Goal: Task Accomplishment & Management: Manage account settings

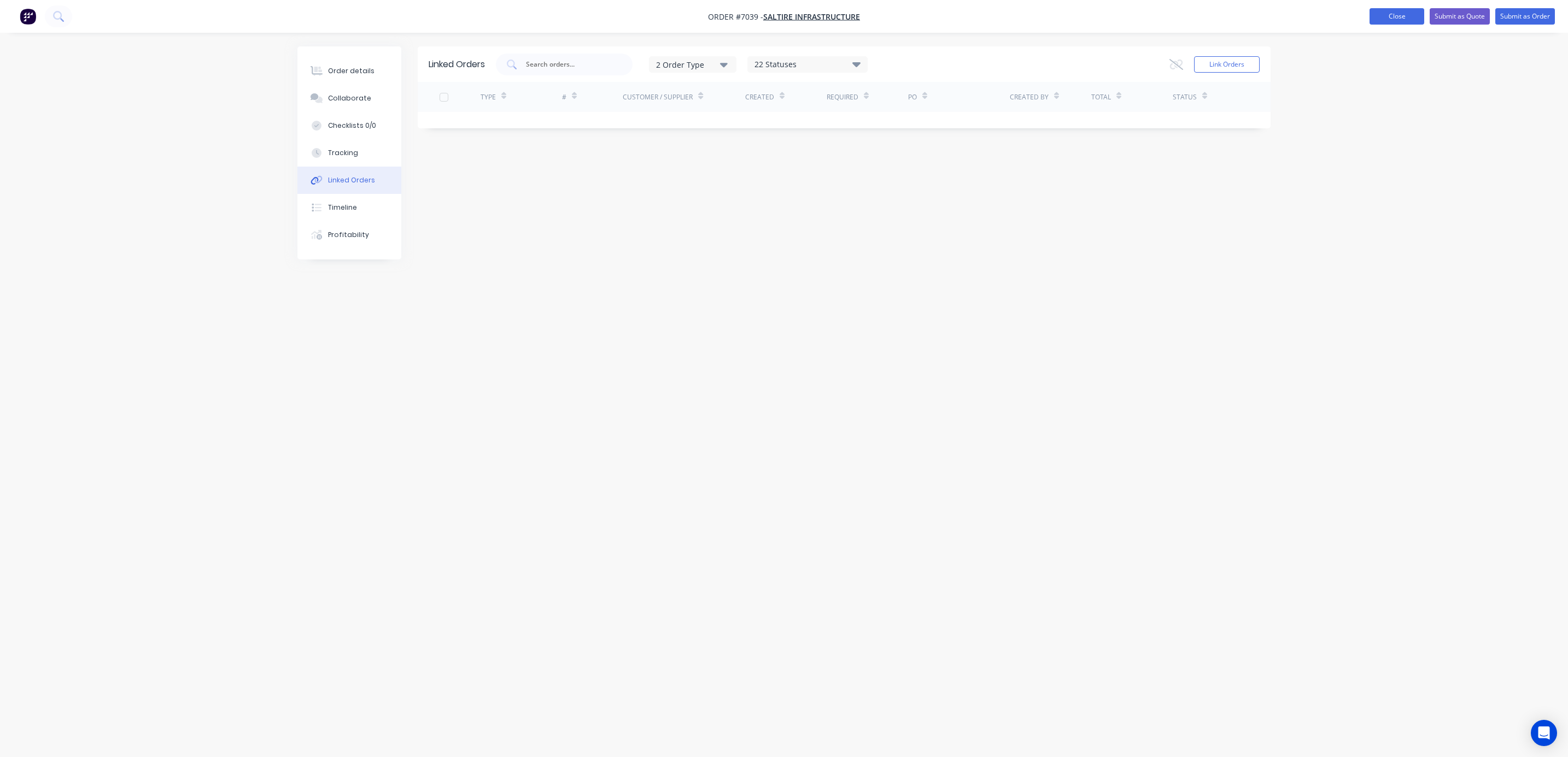
click at [1387, 18] on button "Close" at bounding box center [1397, 16] width 55 height 16
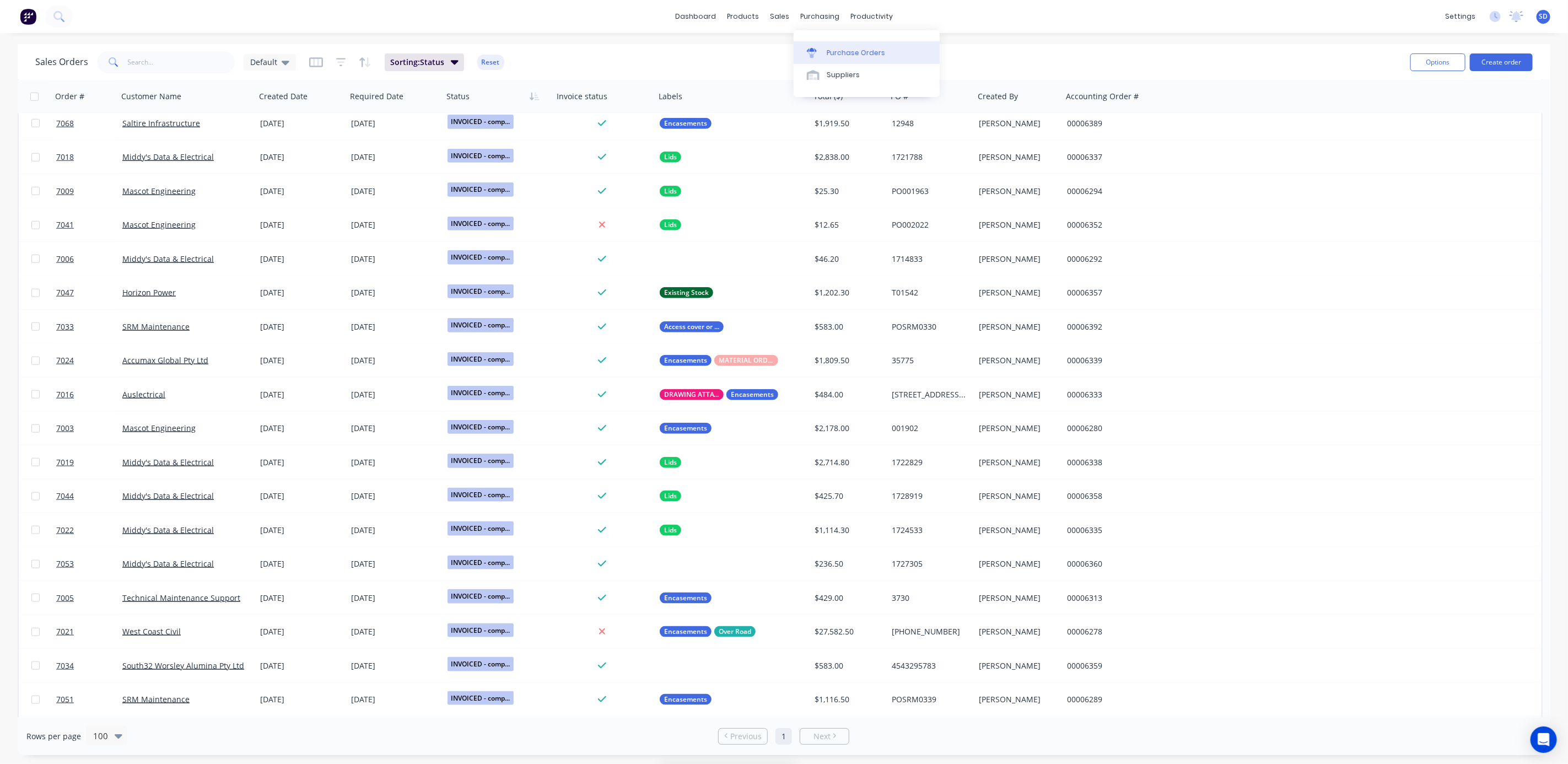
click at [840, 58] on link "Purchase Orders" at bounding box center [866, 52] width 146 height 22
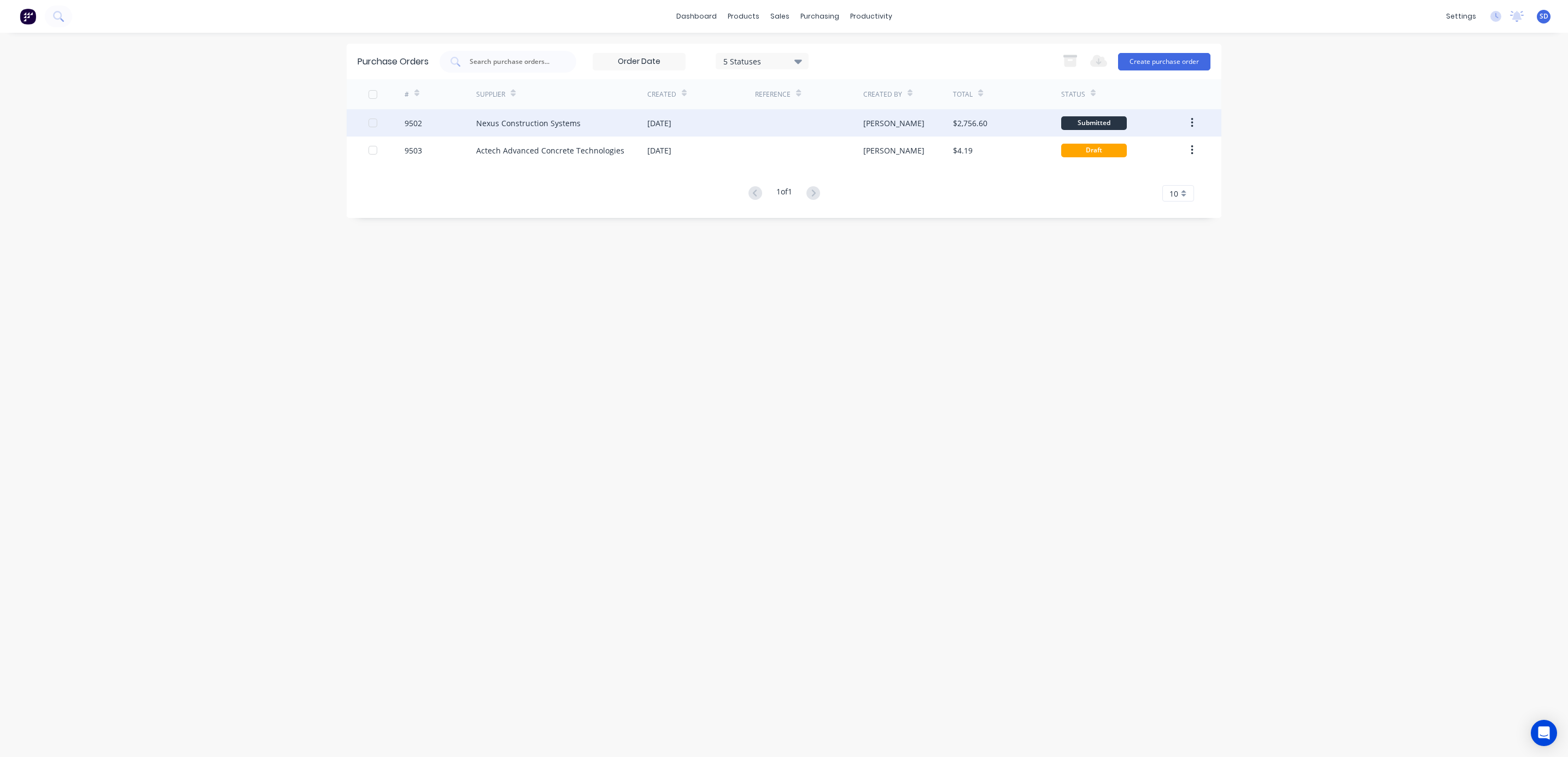
click at [598, 118] on div "Nexus Construction Systems" at bounding box center [562, 123] width 171 height 27
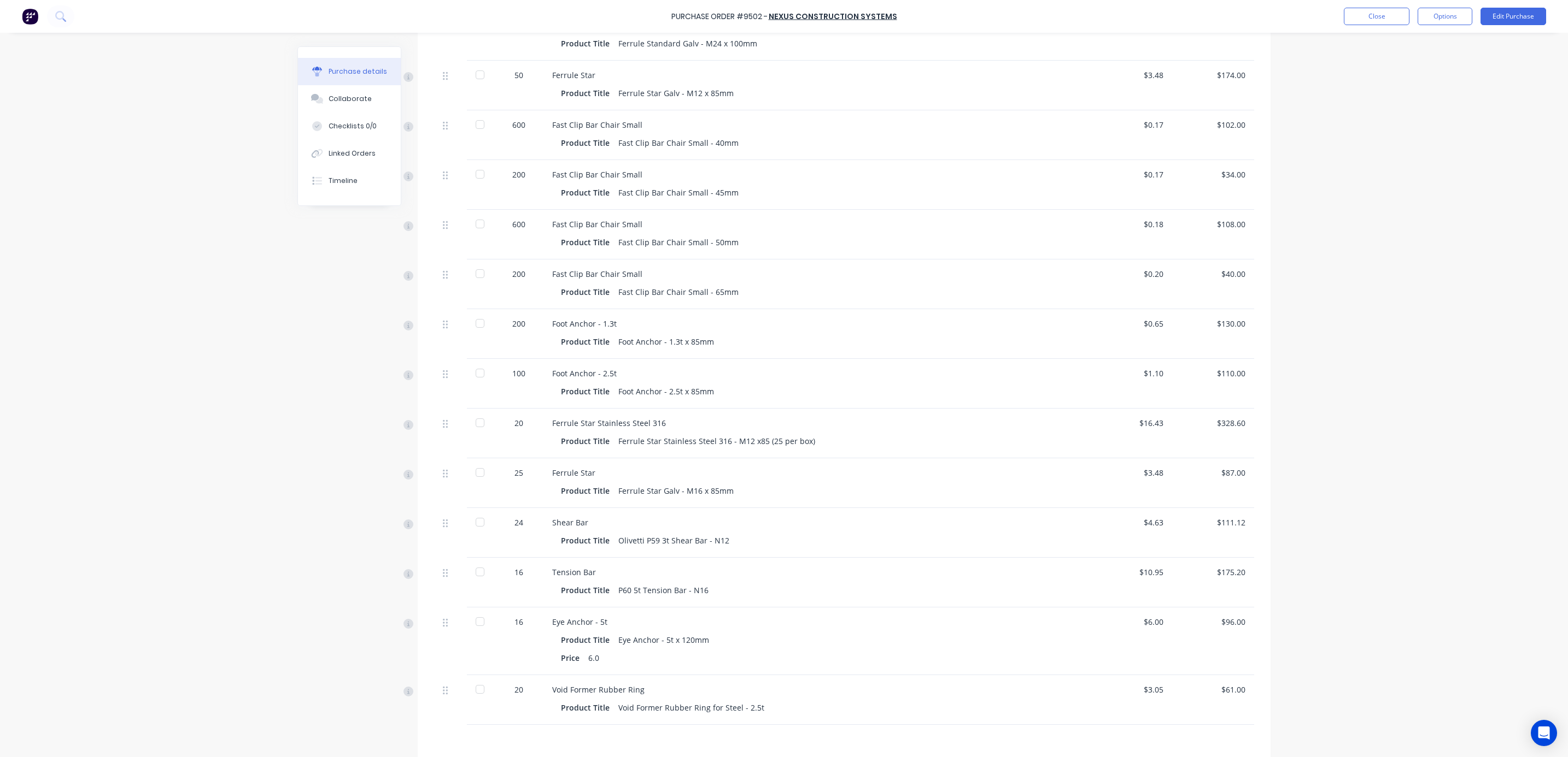
scroll to position [761, 0]
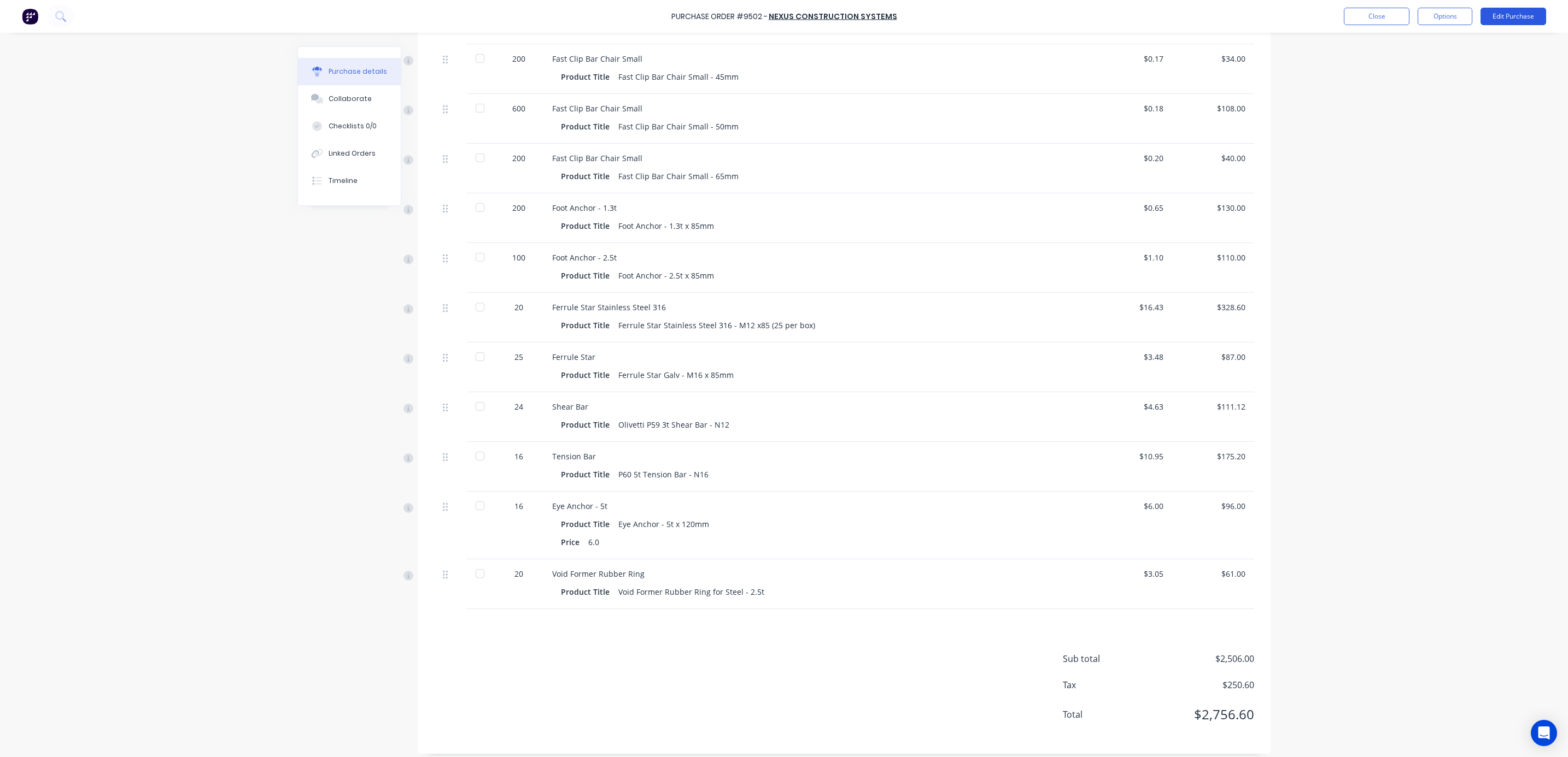
click at [1520, 20] on button "Edit Purchase" at bounding box center [1513, 16] width 65 height 17
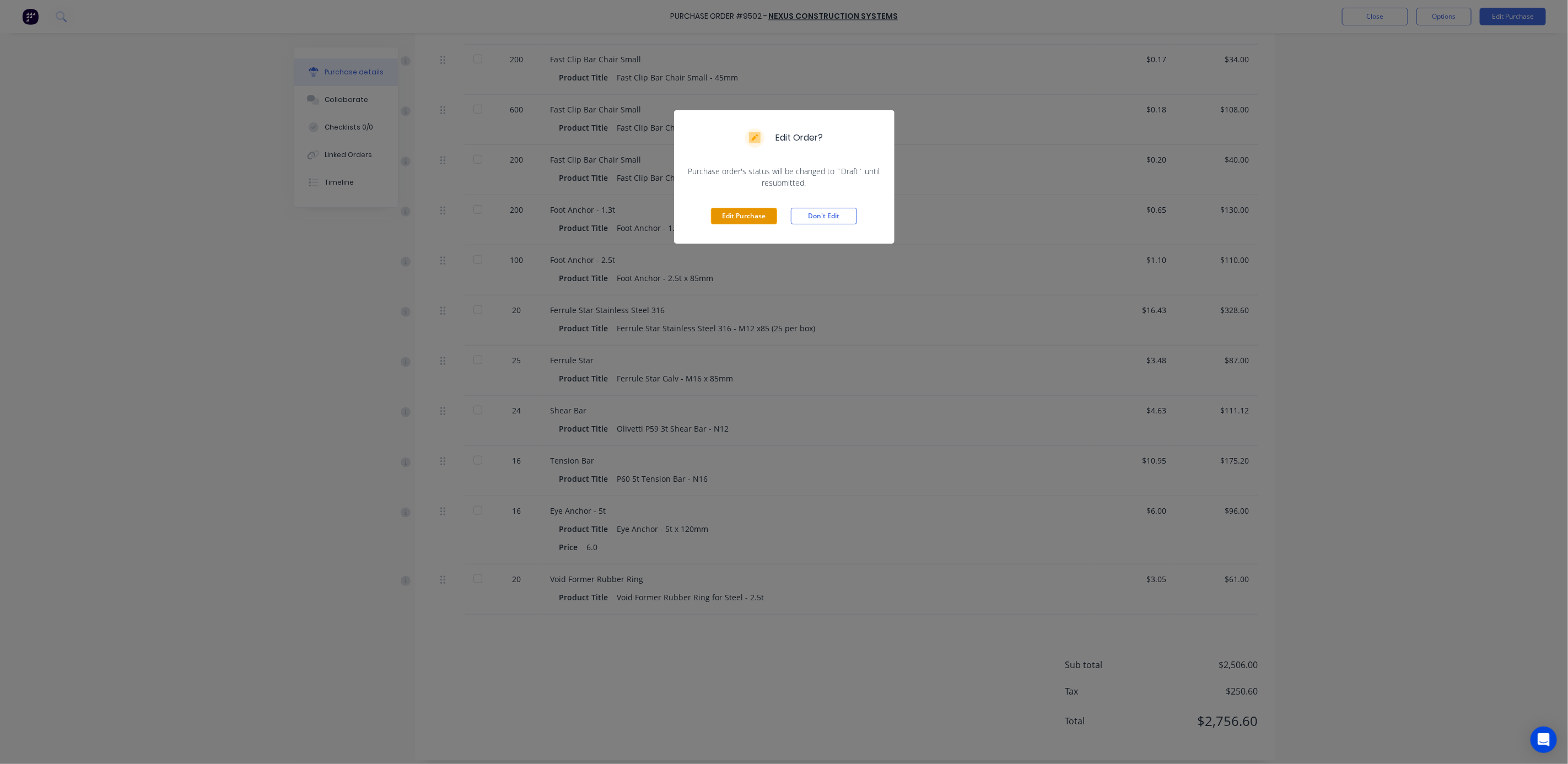
click at [741, 217] on button "Edit Purchase" at bounding box center [743, 216] width 66 height 17
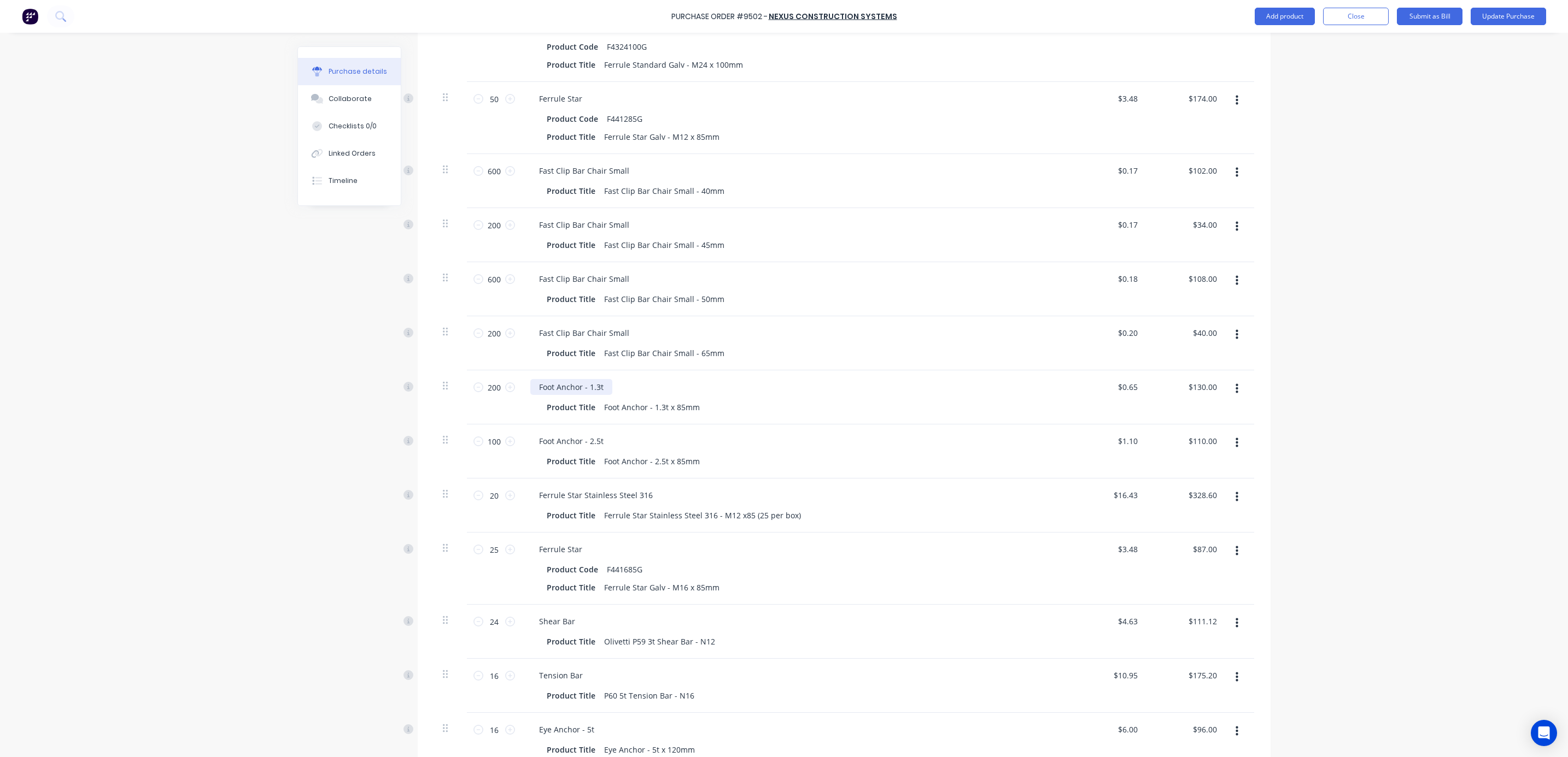
scroll to position [687, 0]
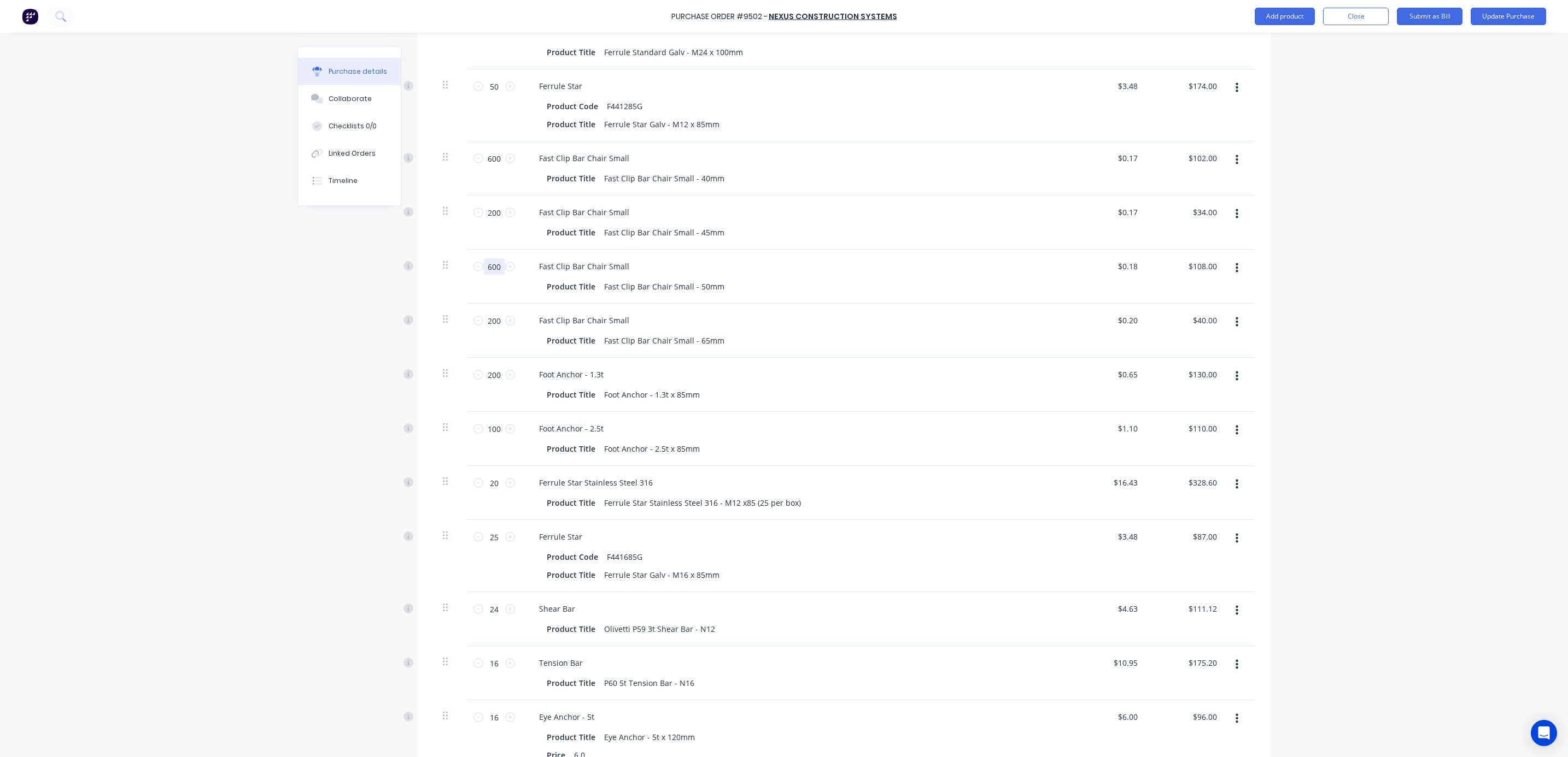
click at [484, 265] on input "600" at bounding box center [494, 266] width 22 height 16
type textarea "x"
type input "1"
type input "$0.18"
type textarea "x"
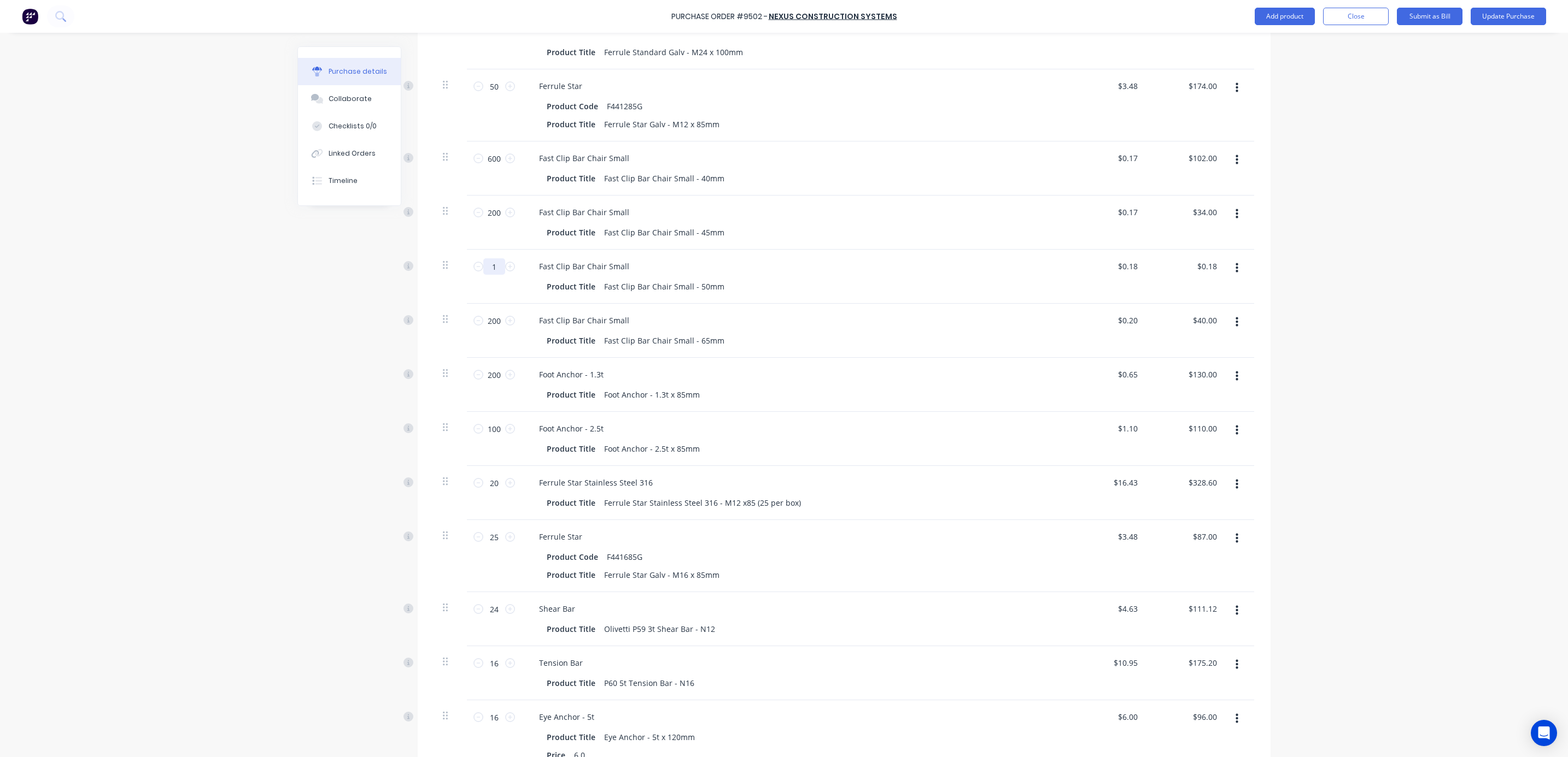
type input "10"
type input "$1.80"
type textarea "x"
type input "100"
type input "$18.00"
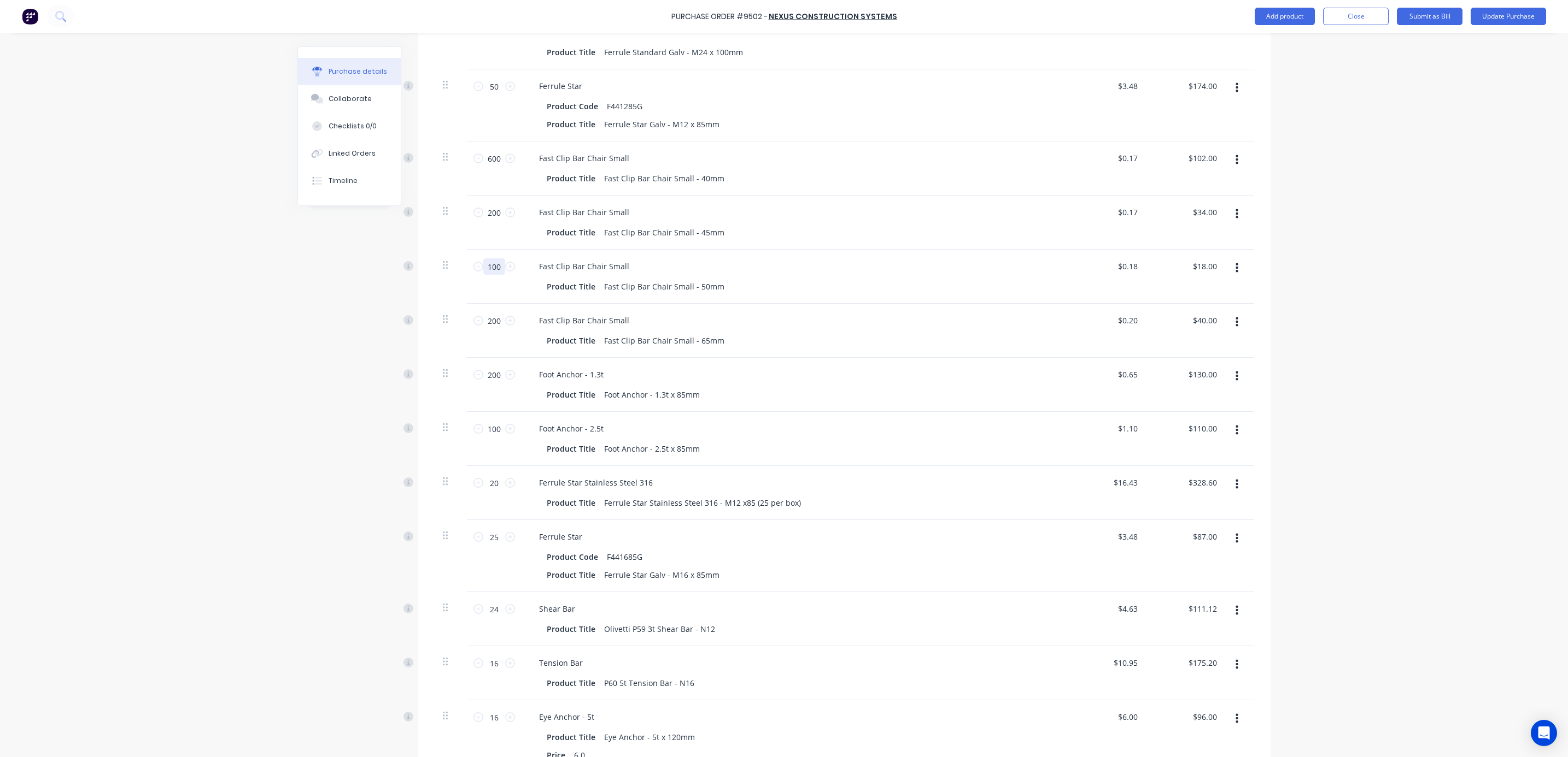
type textarea "x"
type input "1000"
type input "$180.00"
type textarea "x"
type input "1000"
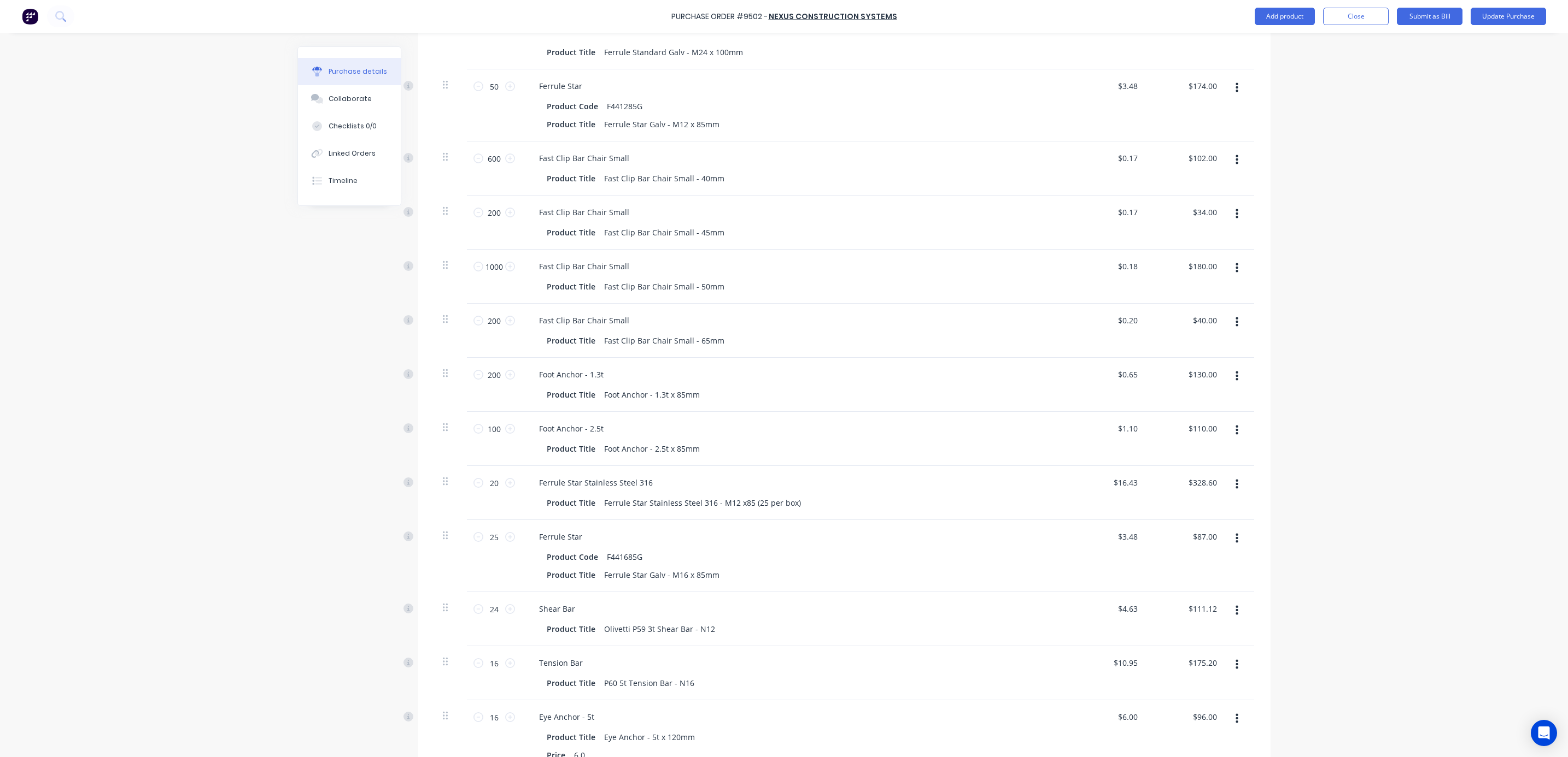
click at [1352, 259] on div "Purchase Order #9502 - Nexus Construction Systems Add product Close Submit as B…" at bounding box center [784, 378] width 1568 height 757
drag, startPoint x: 496, startPoint y: 264, endPoint x: 456, endPoint y: 264, distance: 40.0
click at [456, 264] on div "1000 1000 Fast Clip Bar Chair Small Product Title Fast Clip Bar Chair Small - 5…" at bounding box center [844, 276] width 820 height 54
type textarea "x"
type input "4"
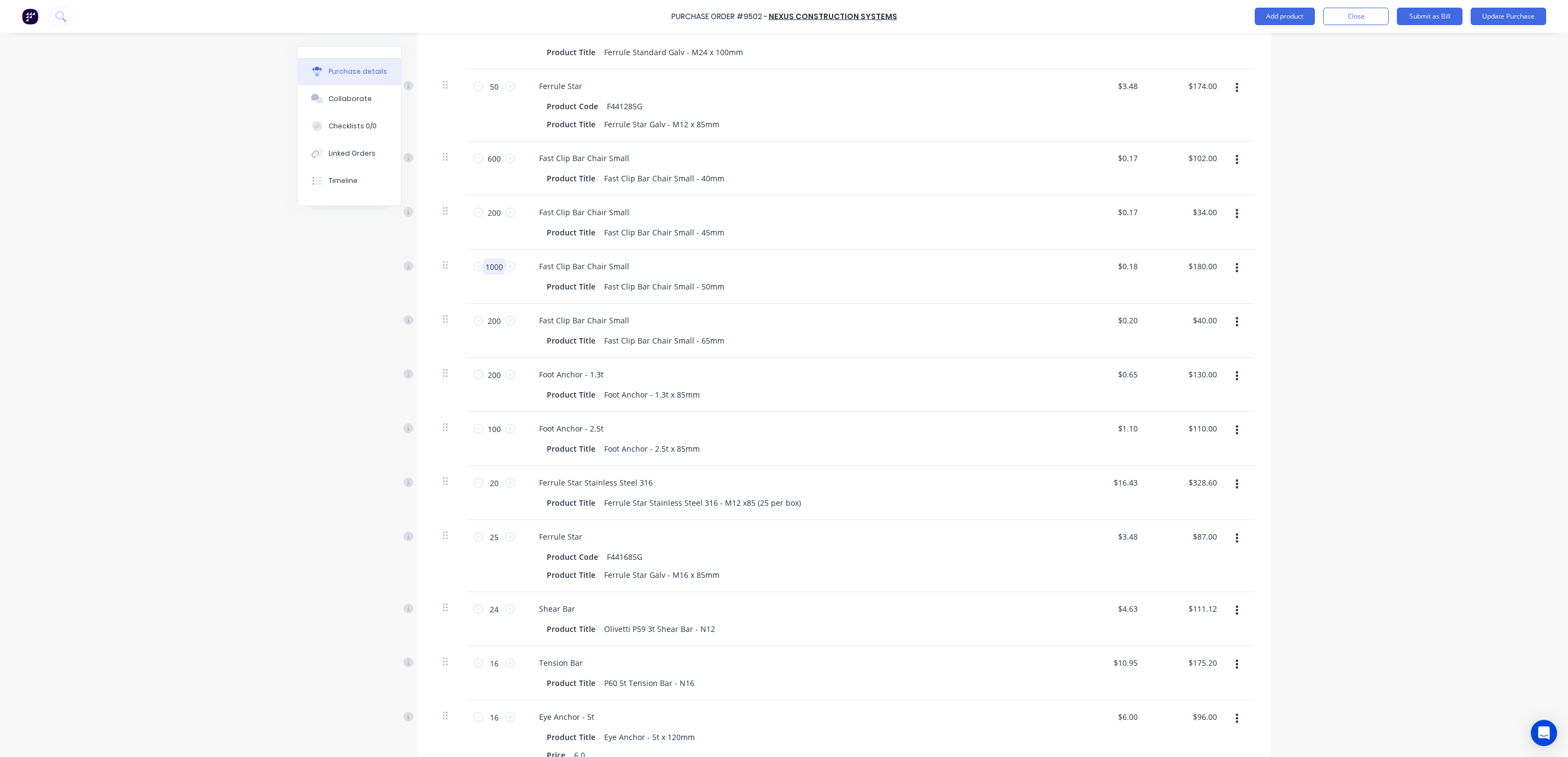
type input "$0.72"
type textarea "x"
type input "40"
type input "$7.20"
type textarea "x"
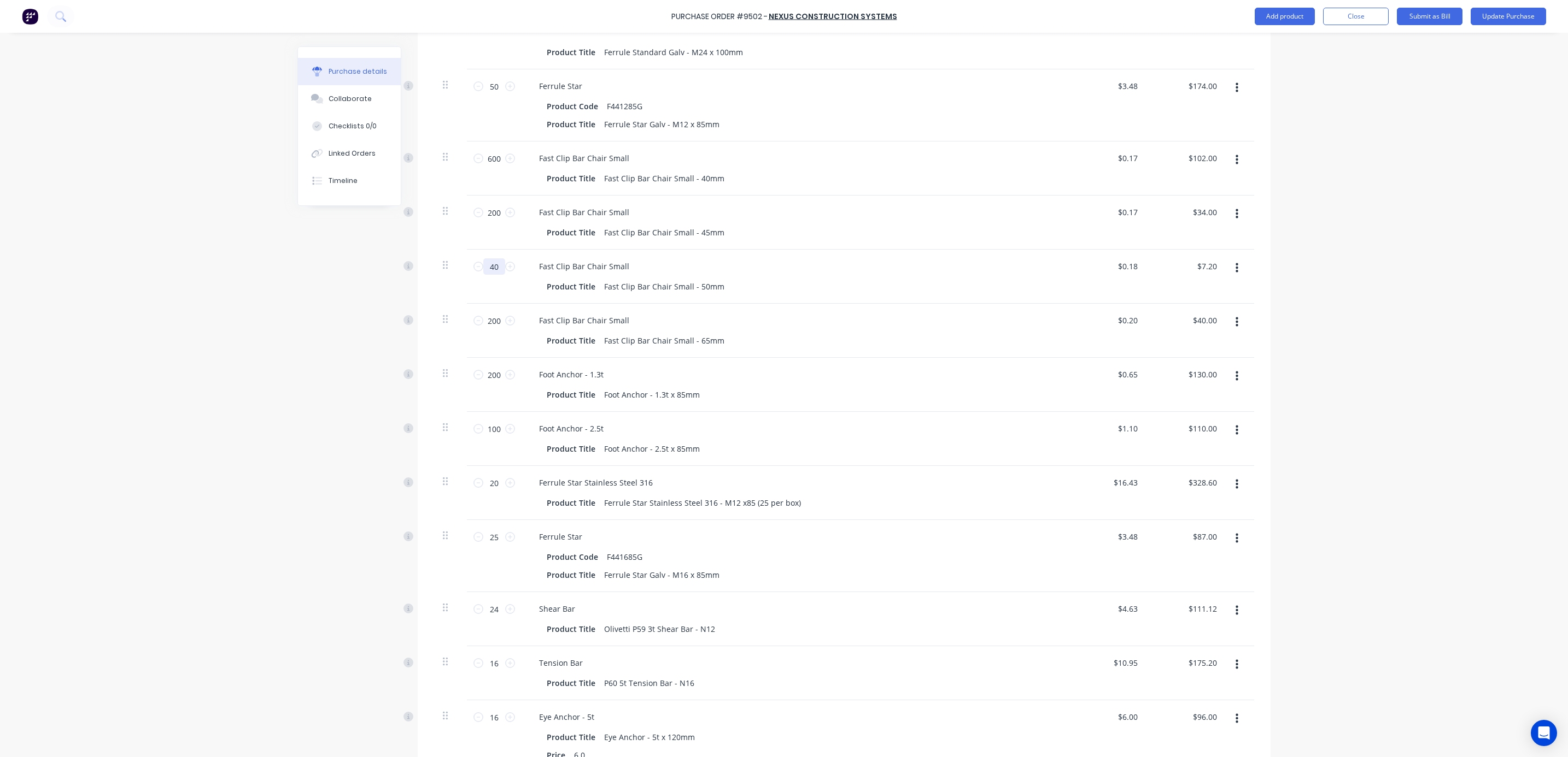
type input "400"
type input "$72.00"
type textarea "x"
type input "400"
drag, startPoint x: 487, startPoint y: 265, endPoint x: 477, endPoint y: 265, distance: 10.0
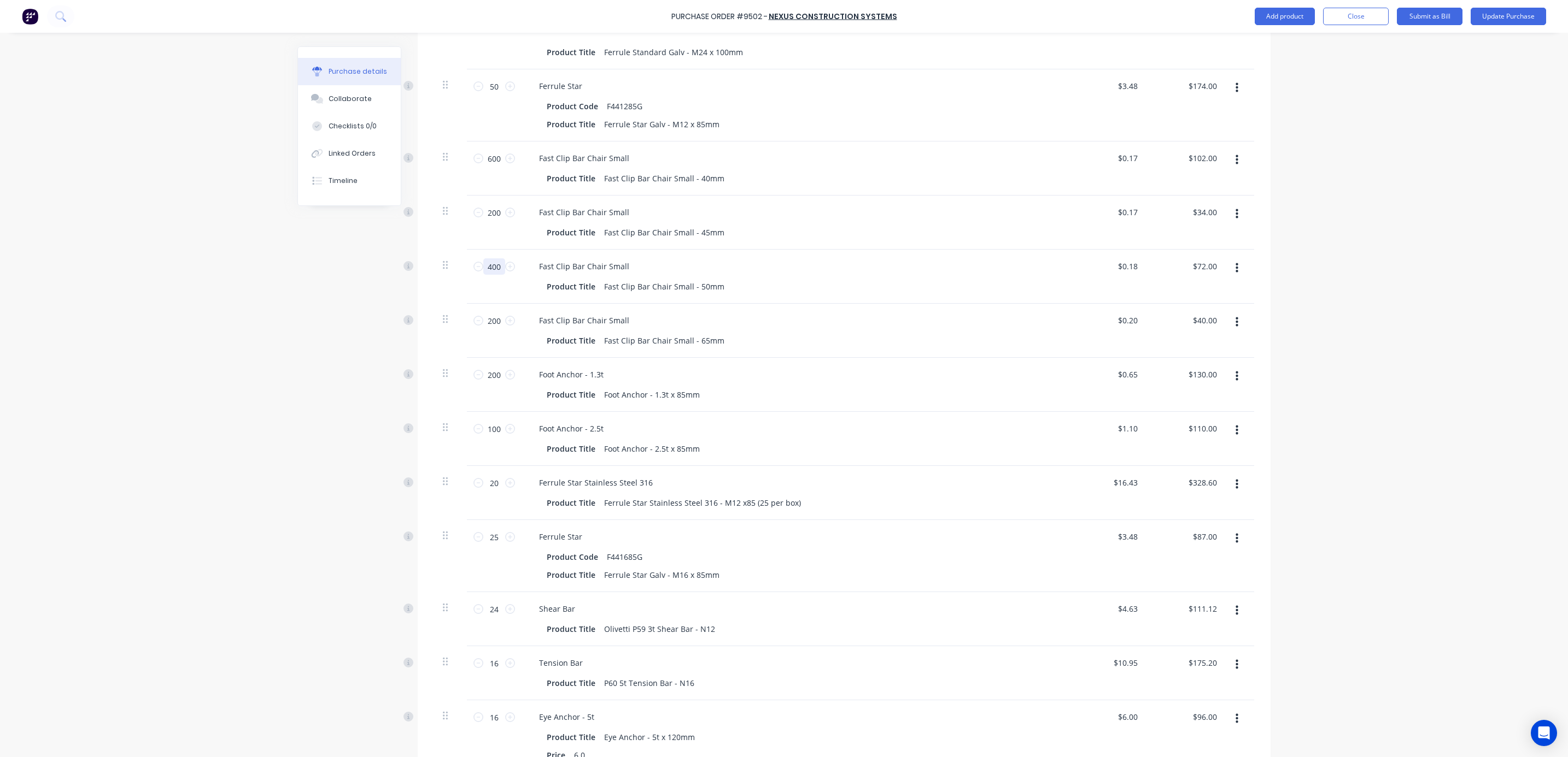
click at [483, 265] on input "400" at bounding box center [494, 266] width 22 height 16
type textarea "x"
type input "1"
type input "$0.18"
type textarea "x"
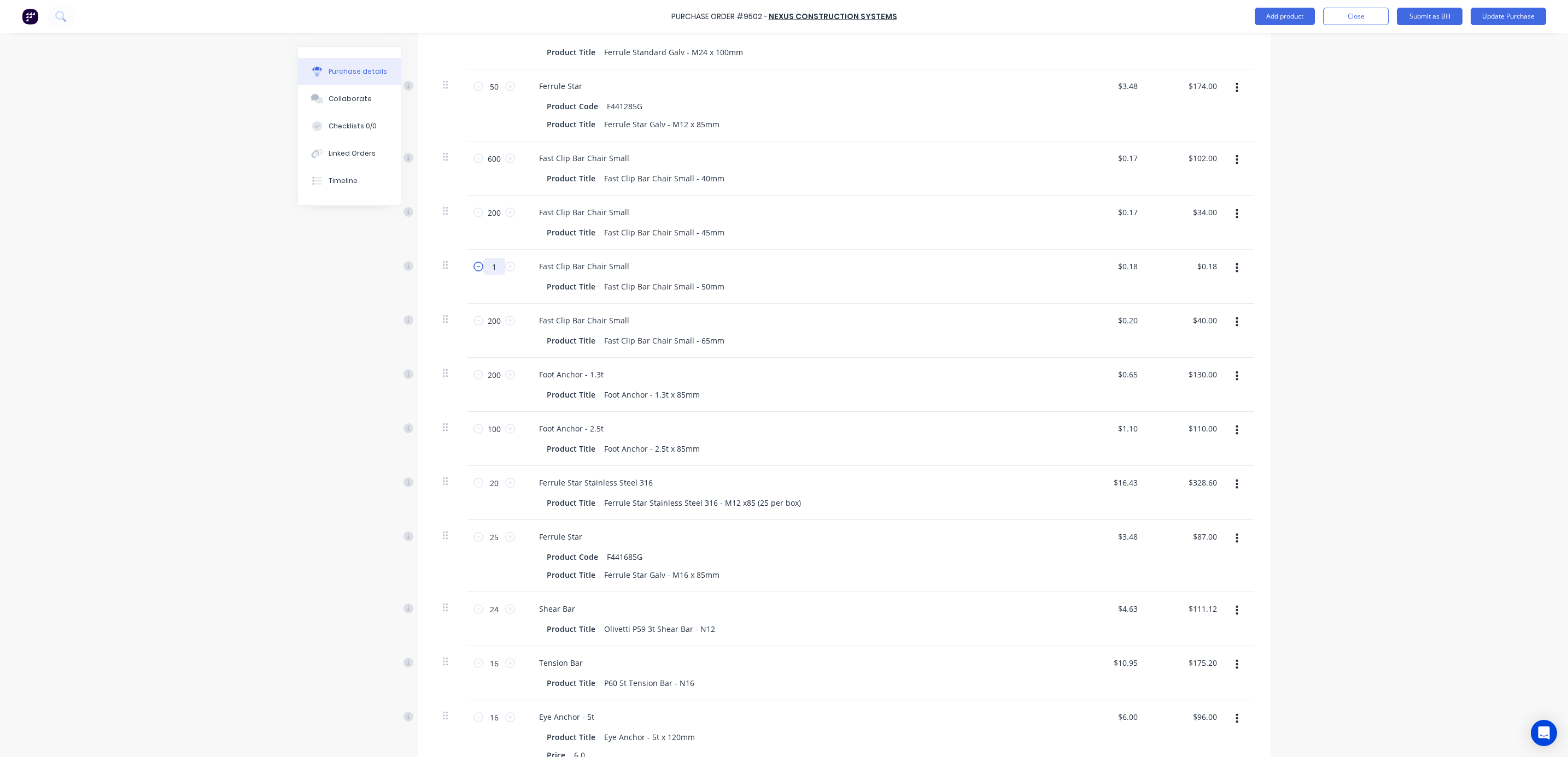
type input "10"
type input "$1.80"
type textarea "x"
type input "100"
type input "$18.00"
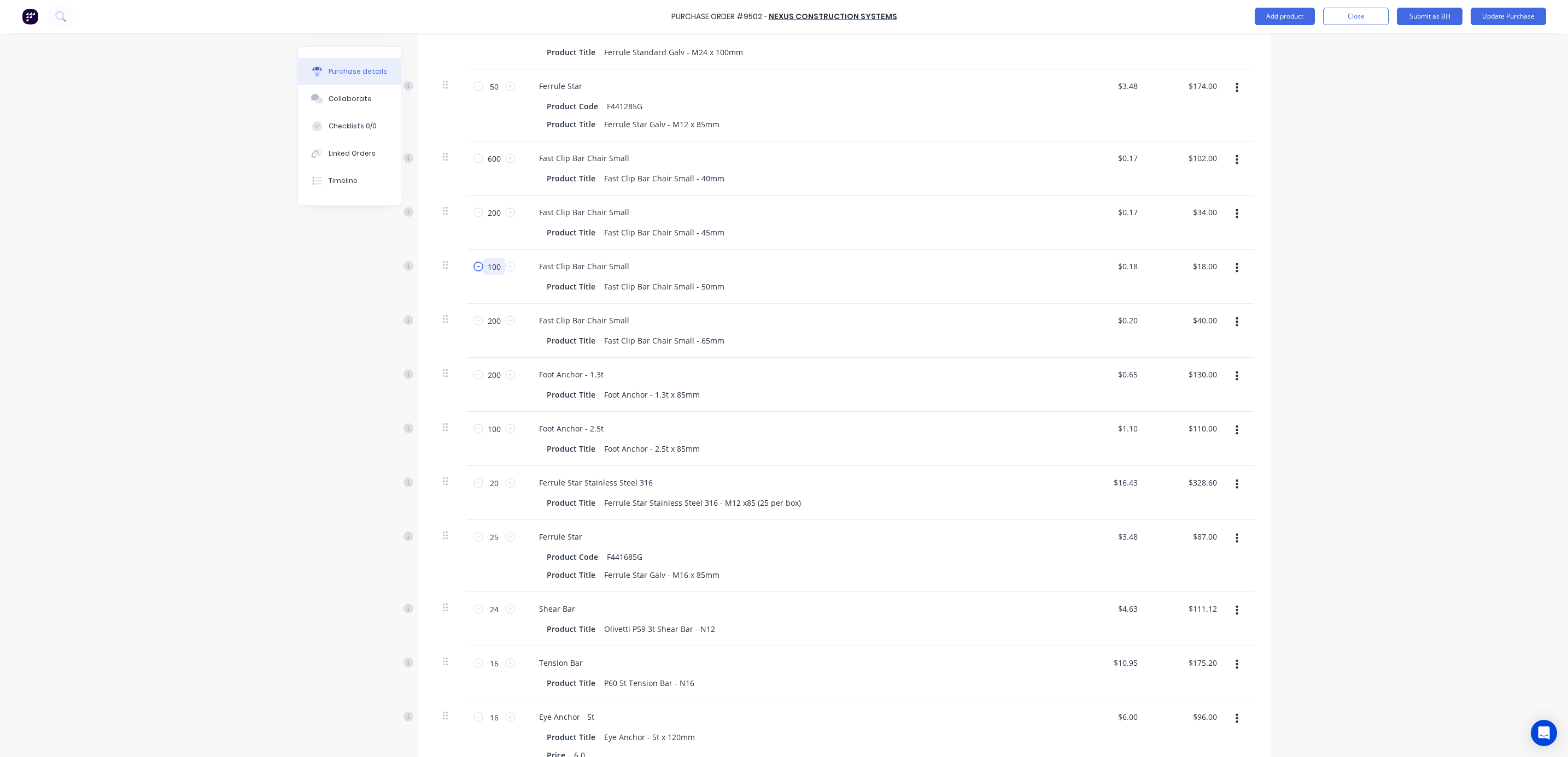
type textarea "x"
type input "1000"
type input "$180.00"
type textarea "x"
type input "1000"
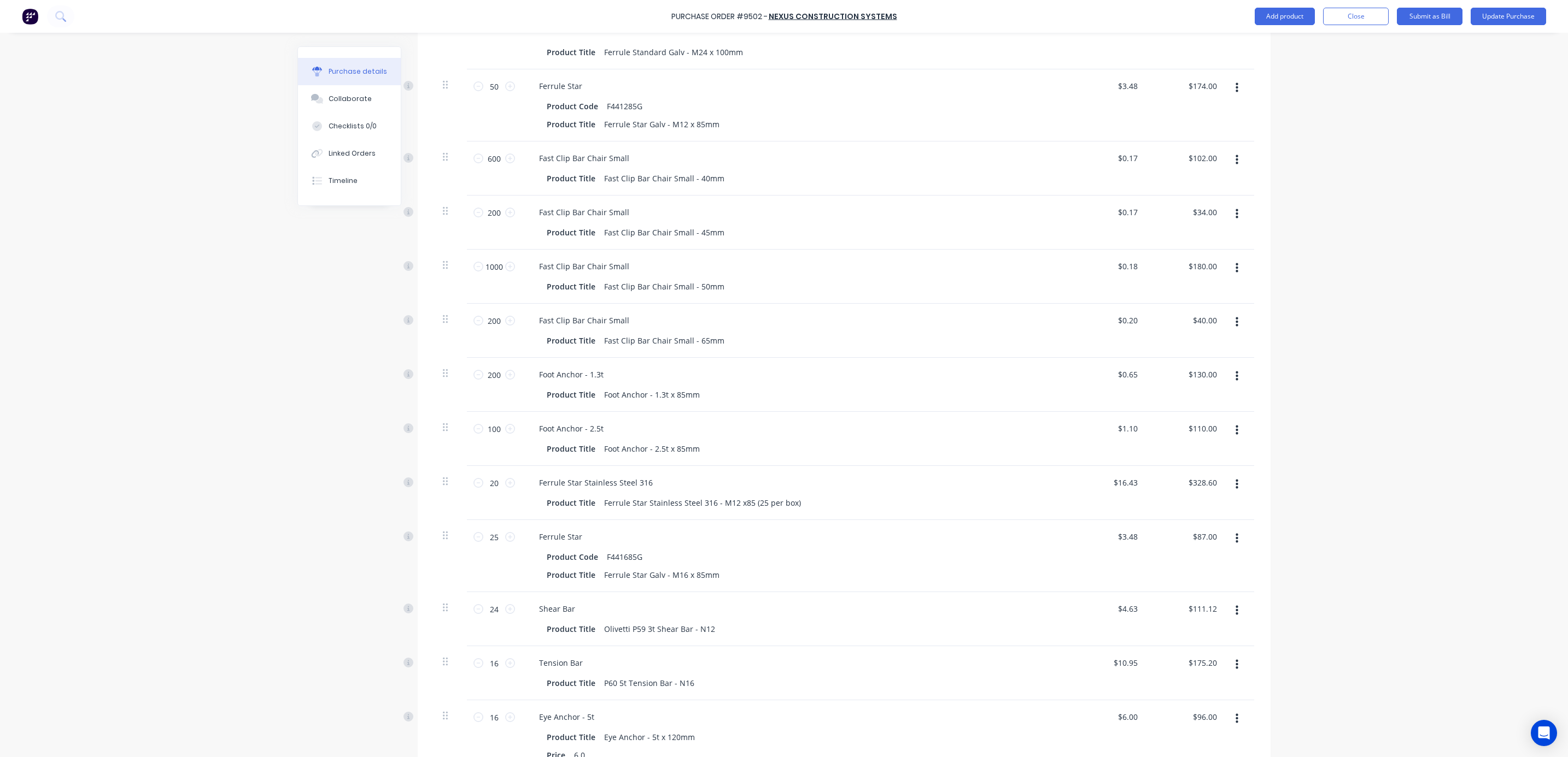
click at [1386, 346] on div "Purchase Order #9502 - Nexus Construction Systems Add product Close Submit as B…" at bounding box center [784, 378] width 1568 height 757
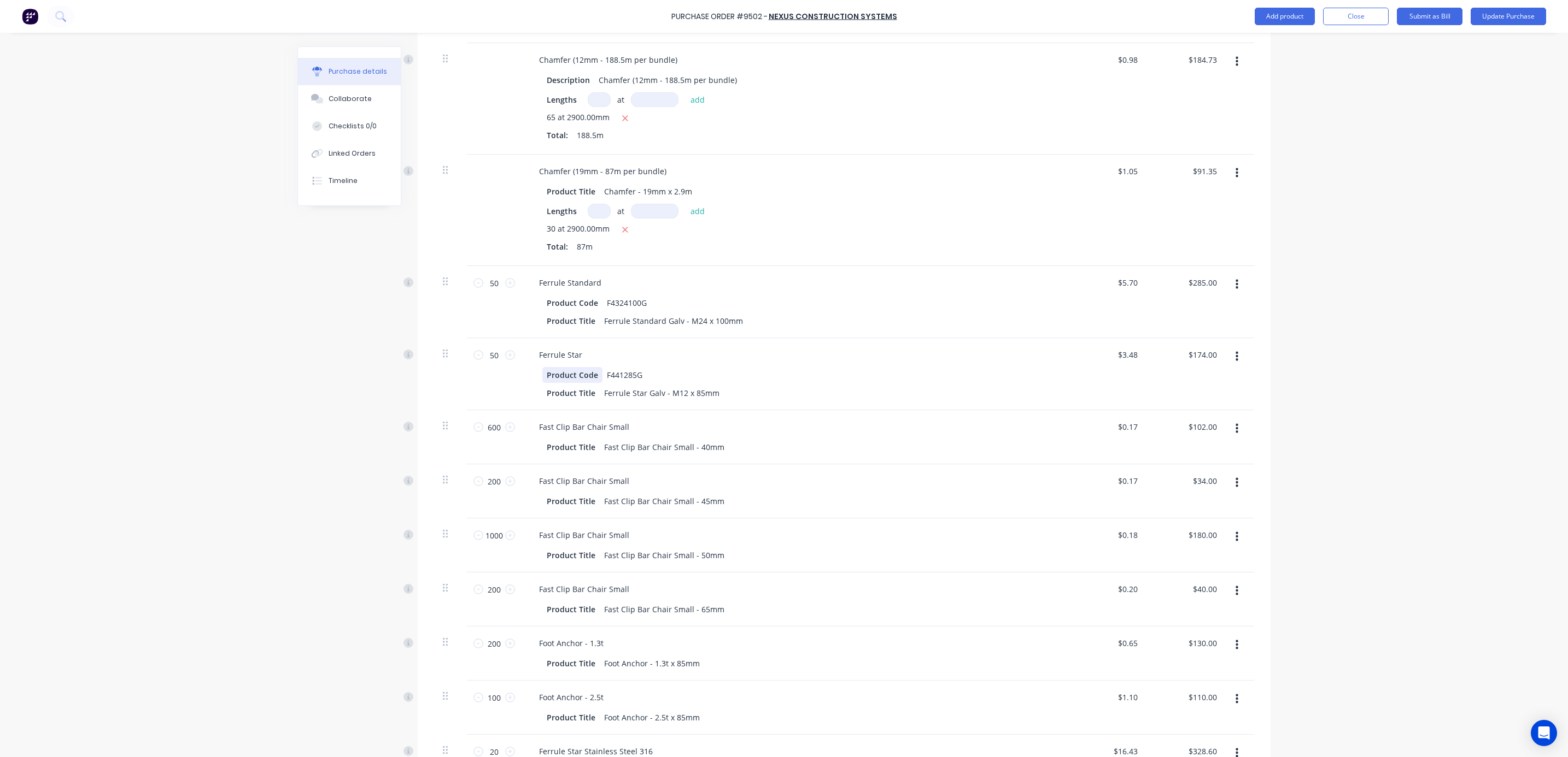
scroll to position [416, 0]
click at [487, 355] on input "50" at bounding box center [494, 356] width 22 height 16
type textarea "x"
type input "1"
type input "$3.48"
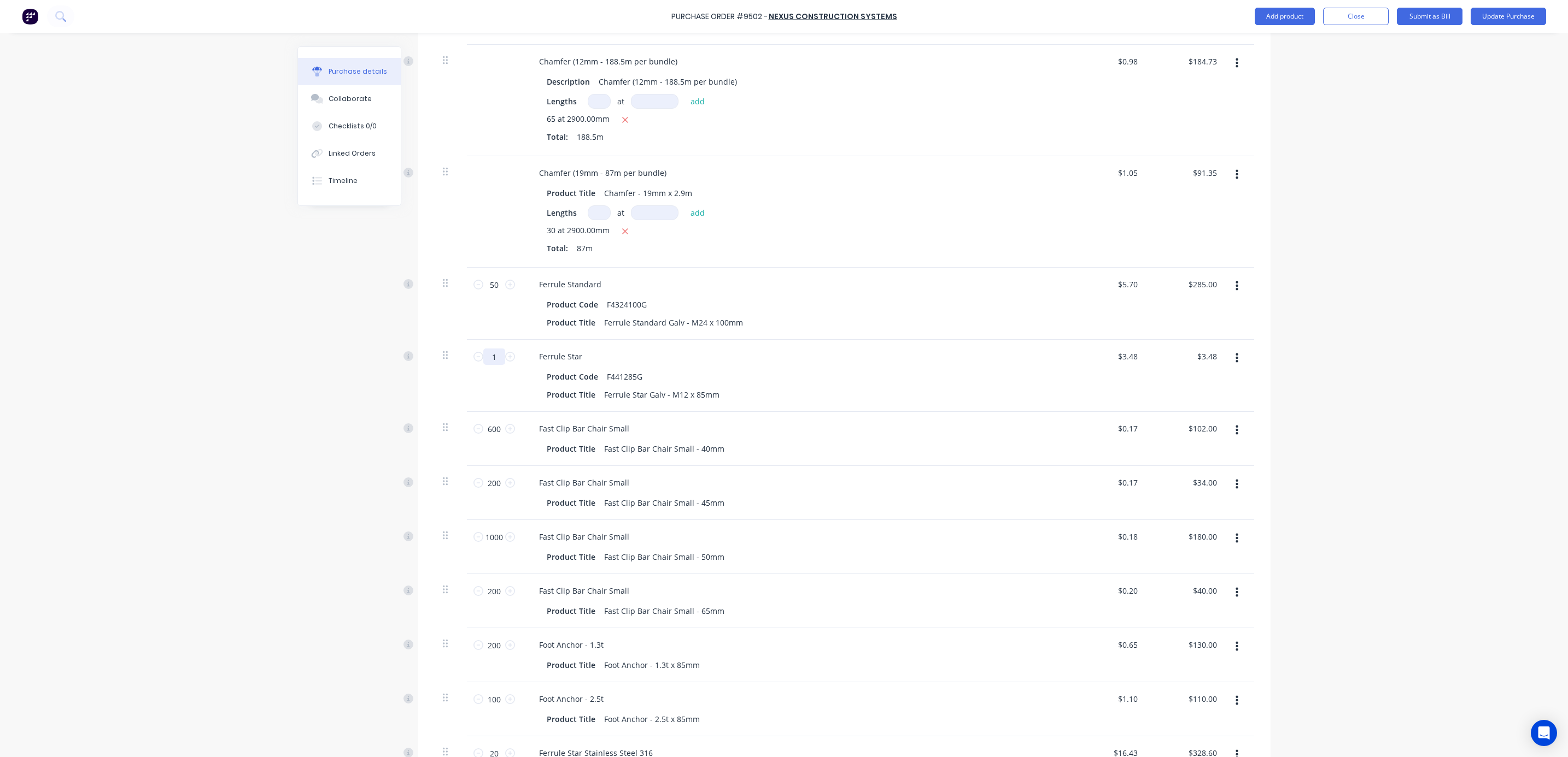
type textarea "x"
type input "10"
type input "$34.80"
type textarea "x"
type input "100"
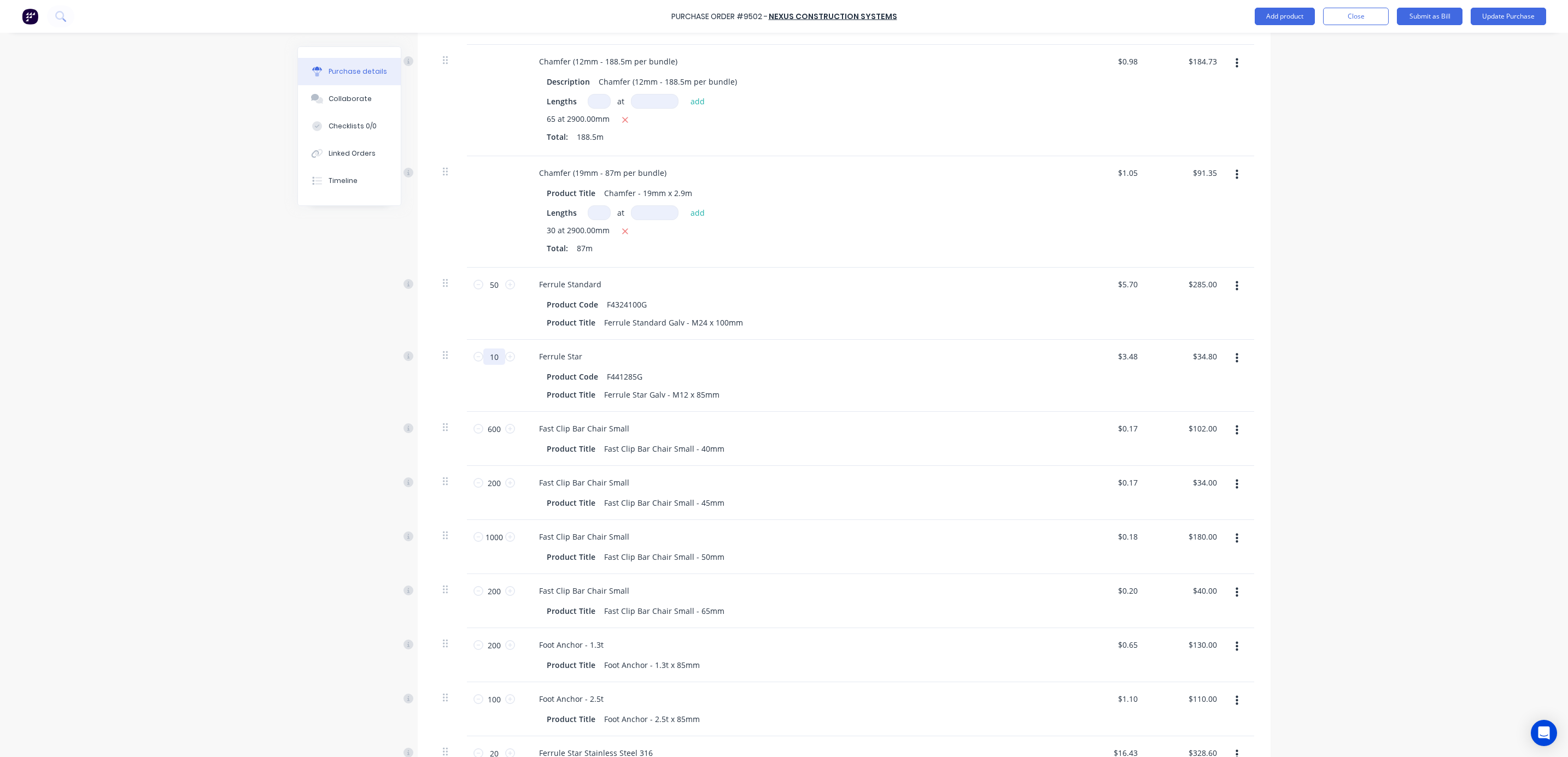
type input "$348.00"
type textarea "x"
type input "100"
click at [1409, 406] on div "Purchase Order #9502 - Nexus Construction Systems Add product Close Submit as B…" at bounding box center [784, 378] width 1568 height 757
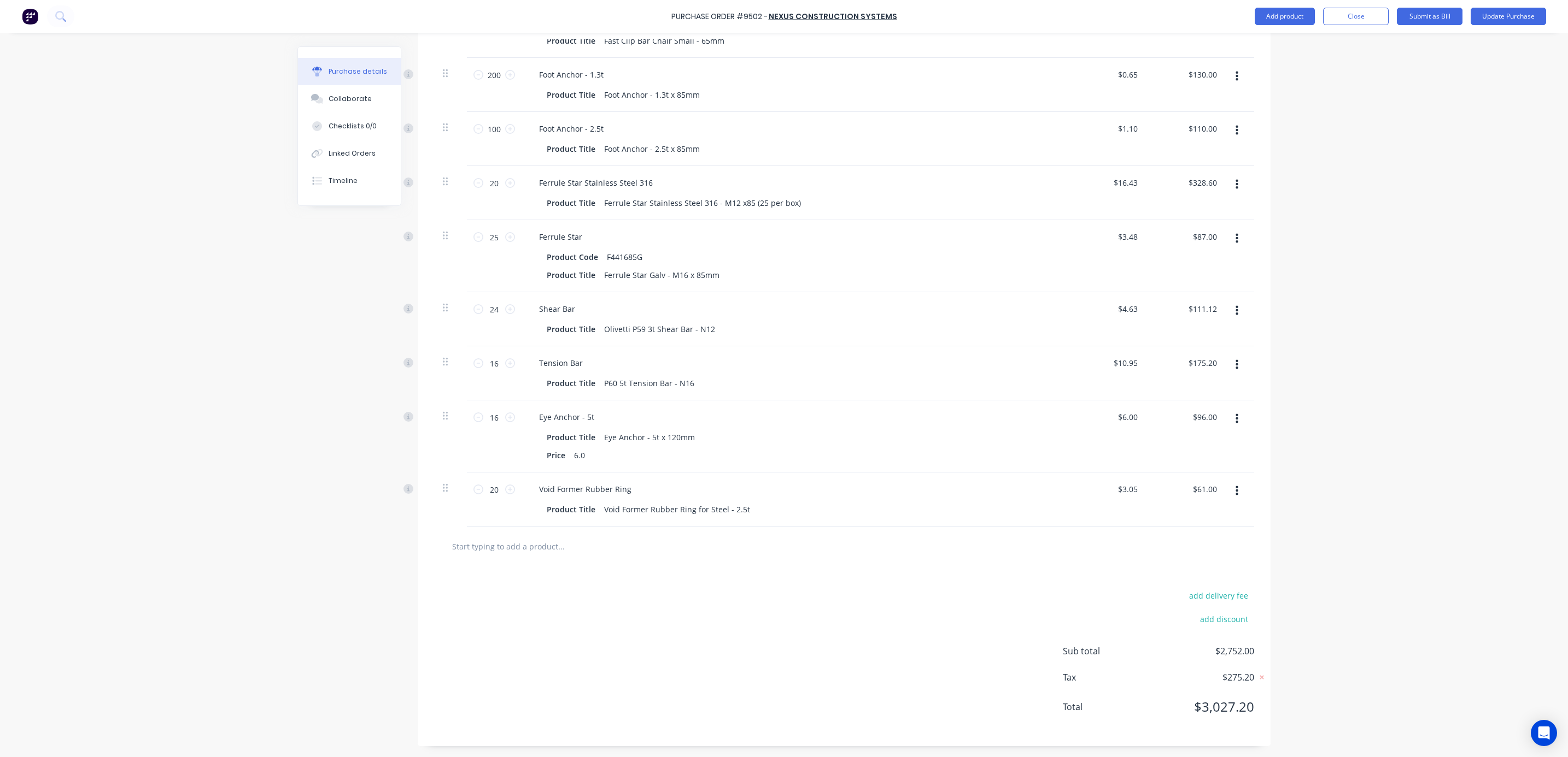
click at [638, 531] on div at bounding box center [844, 547] width 820 height 40
click at [630, 546] on input "text" at bounding box center [560, 546] width 219 height 22
type textarea "x"
type input "d"
type textarea "x"
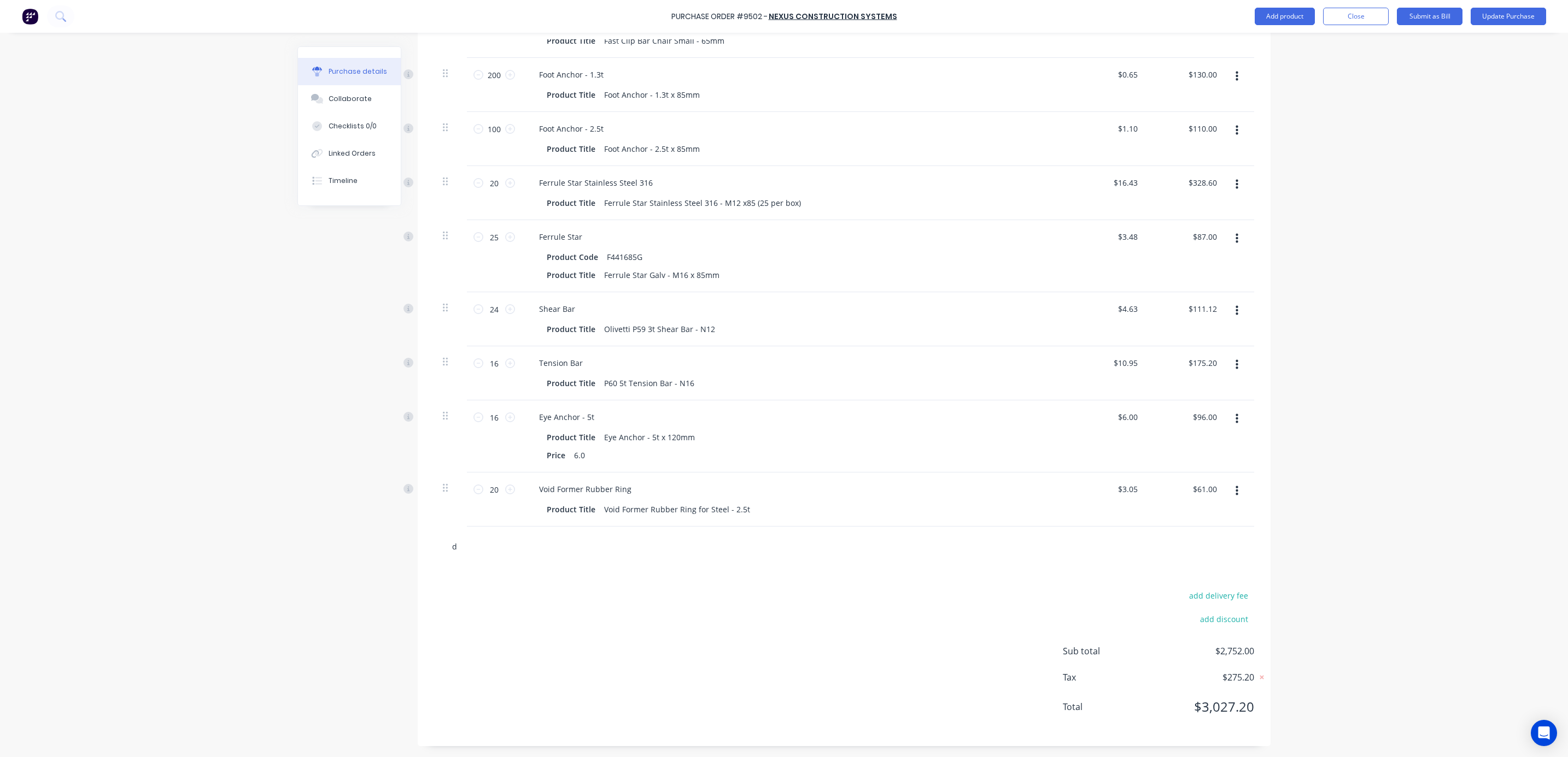
type input "do"
type textarea "x"
type input "dou"
type textarea "x"
type input "[PERSON_NAME]"
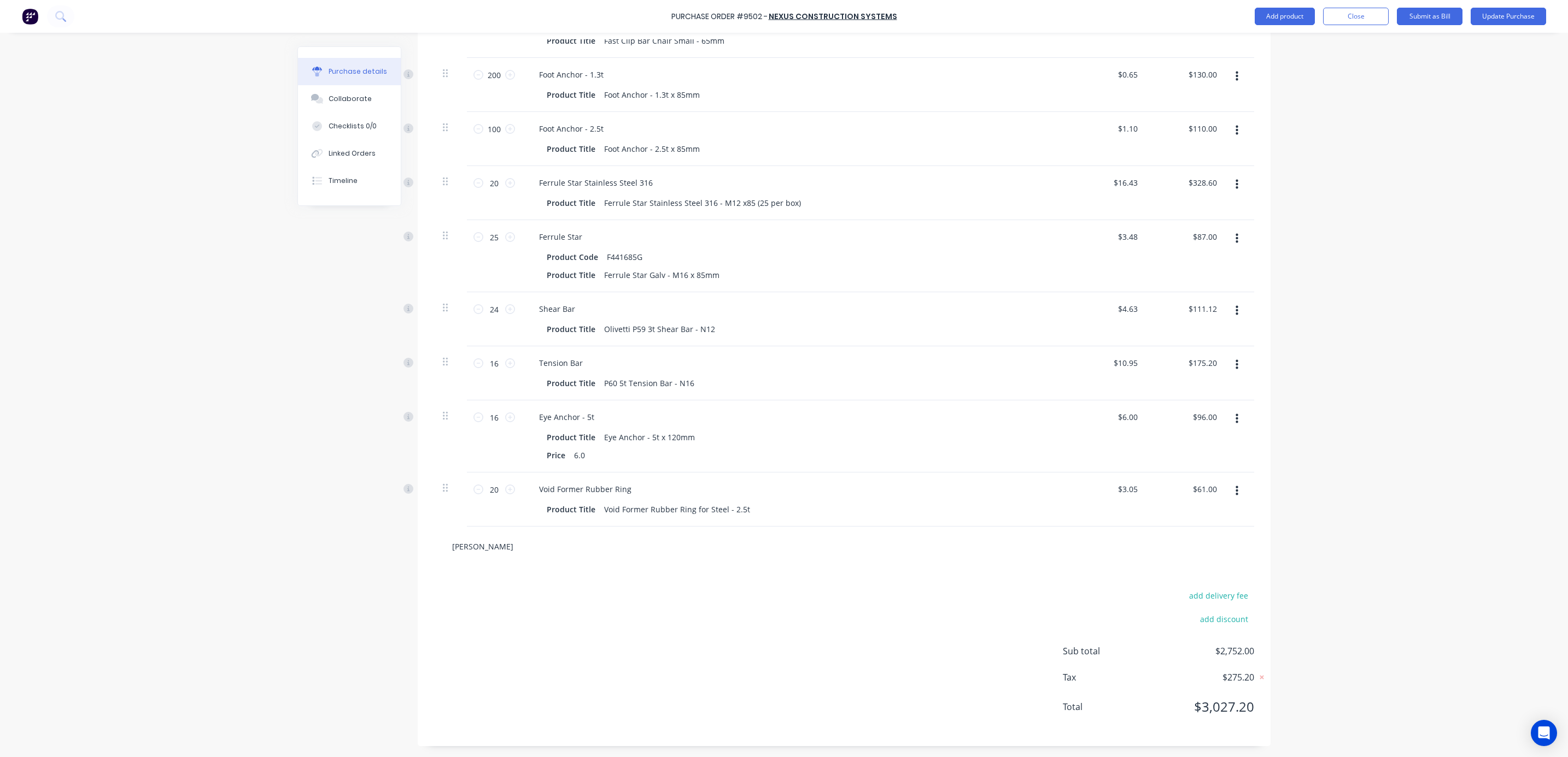
type textarea "x"
type input "doubl"
type textarea "x"
type input "double"
type textarea "x"
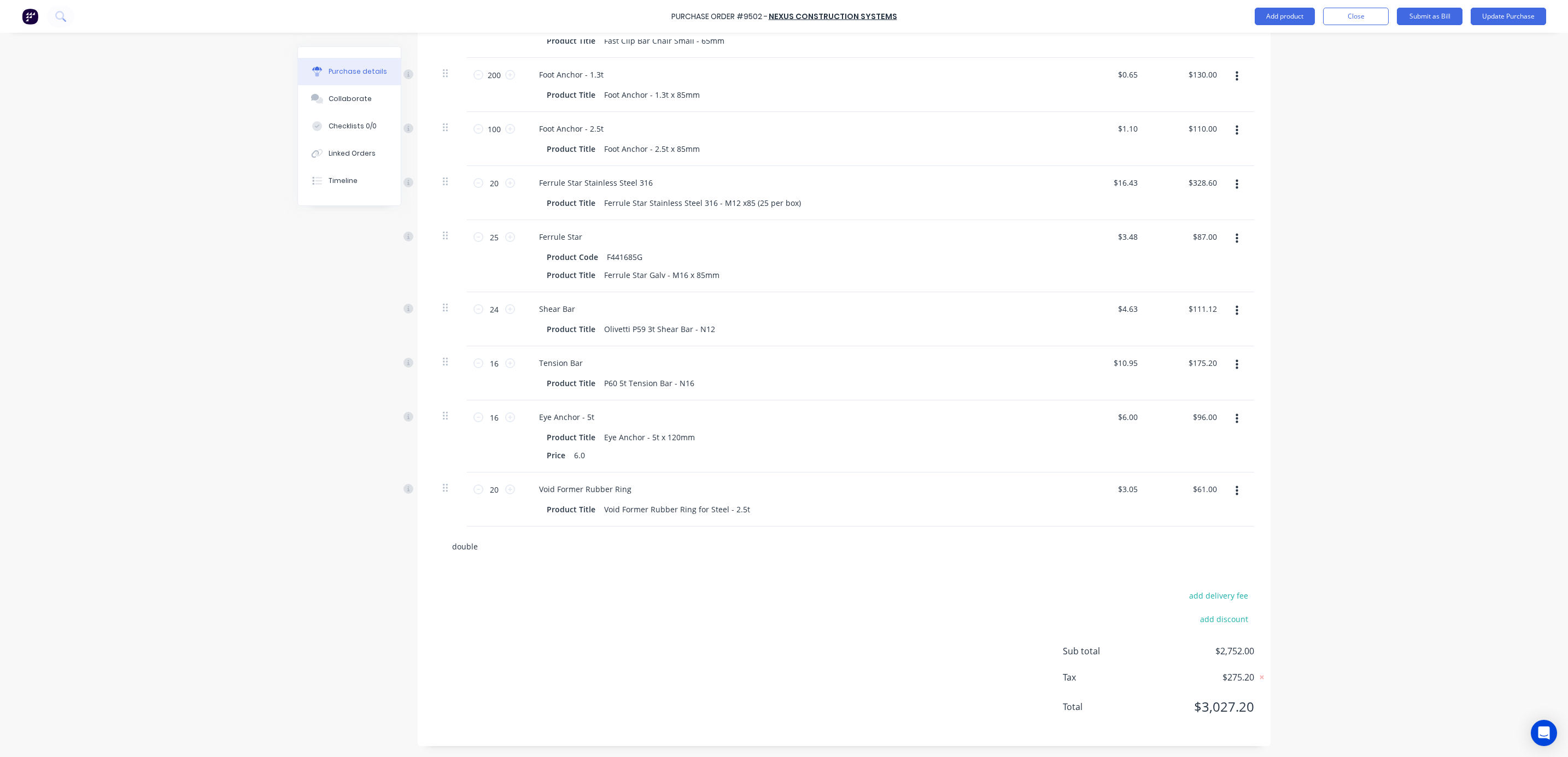
type input "double"
type textarea "x"
type input "double s"
type textarea "x"
type input "double si"
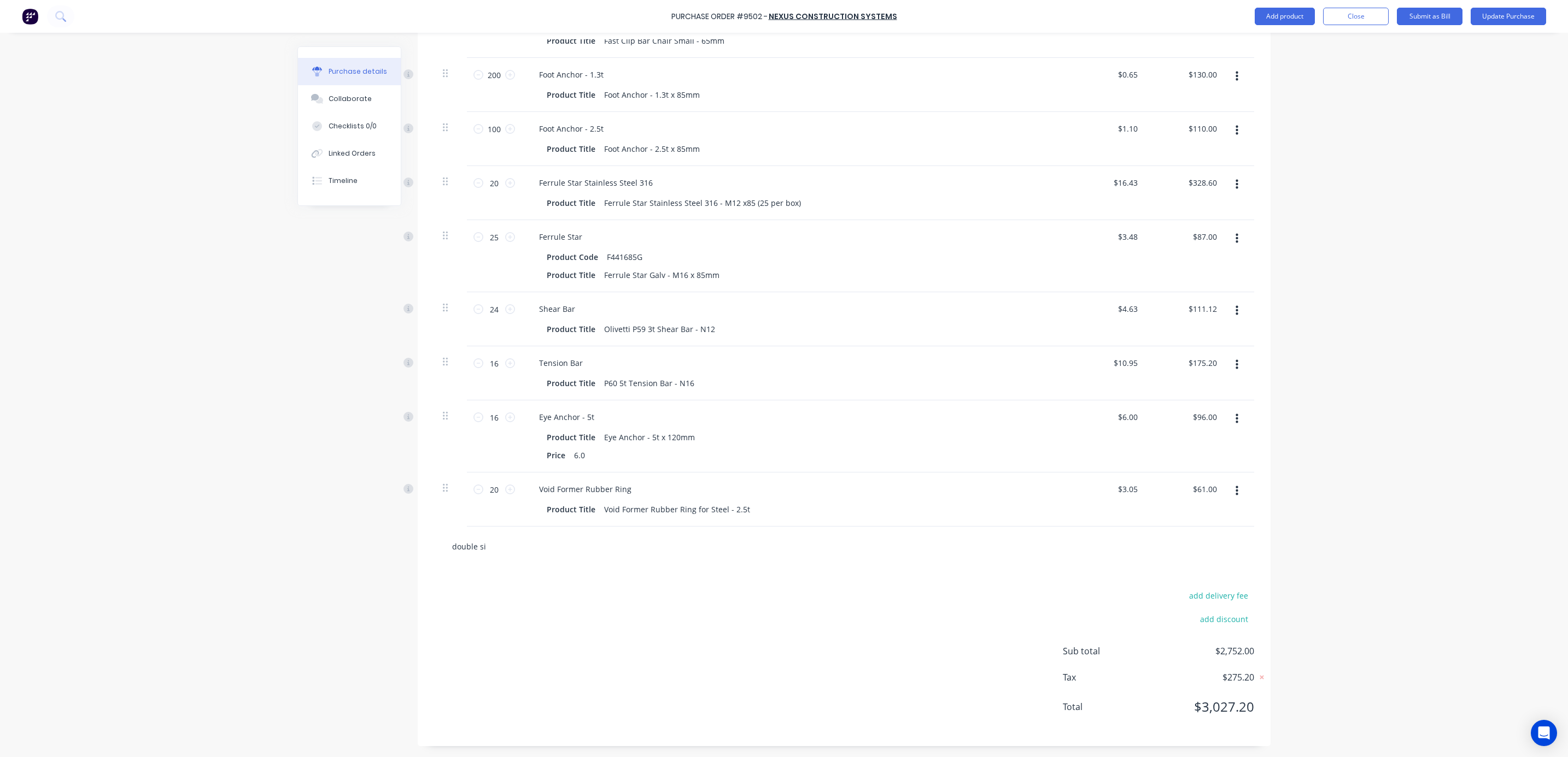
type textarea "x"
type input "double sid"
type textarea "x"
type input "double side"
type textarea "x"
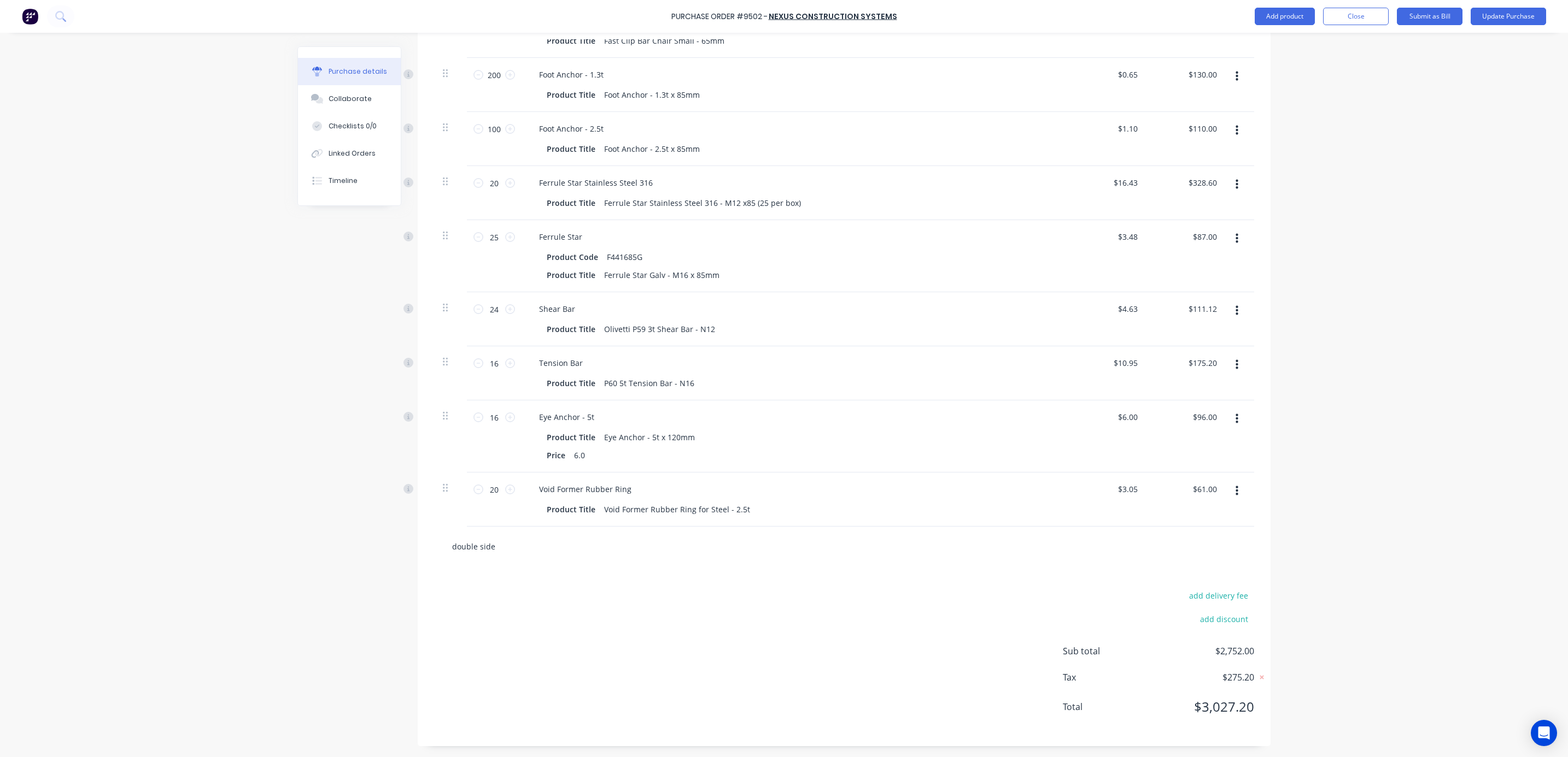
type input "double sided"
type textarea "x"
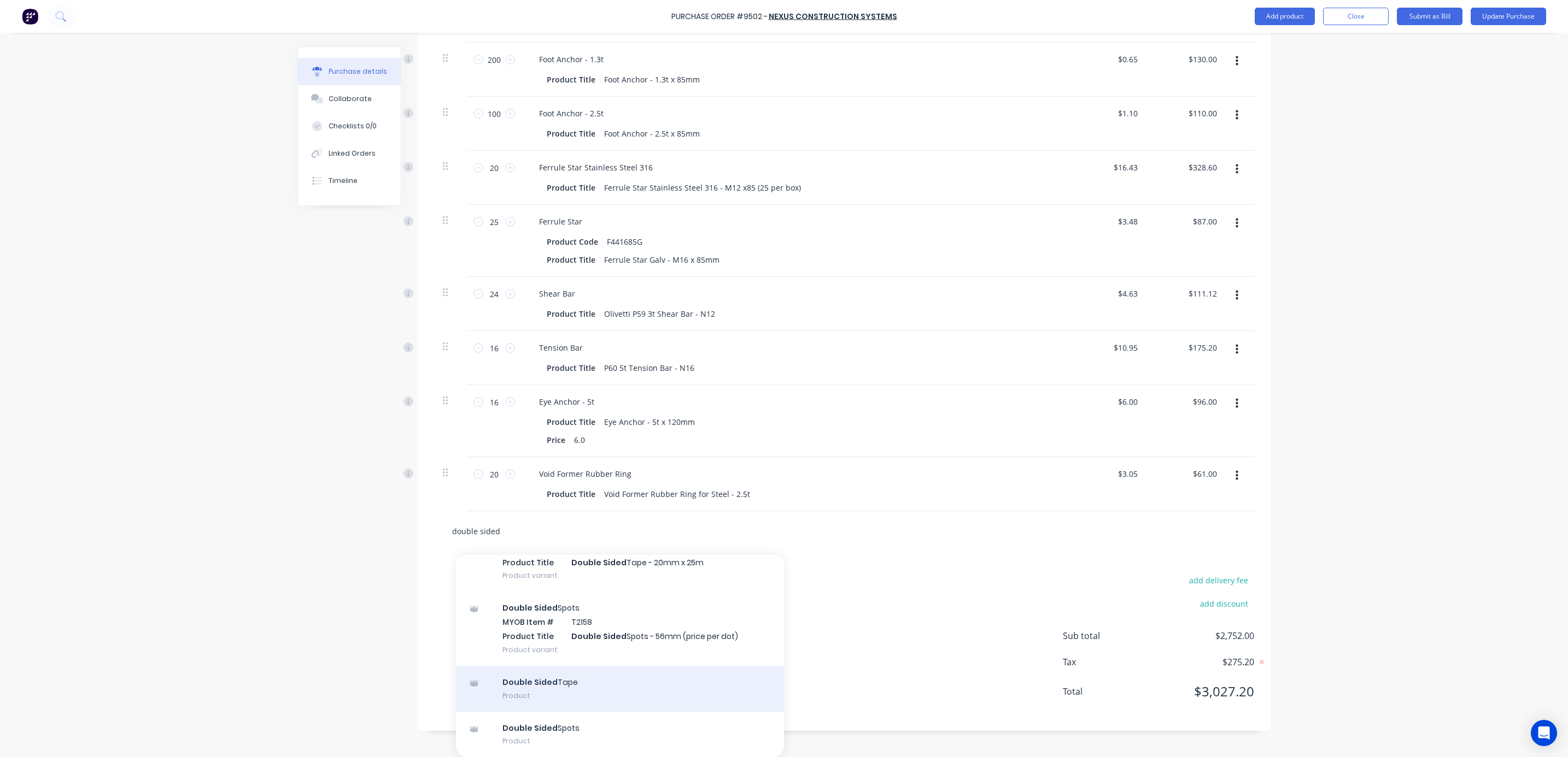
scroll to position [0, 0]
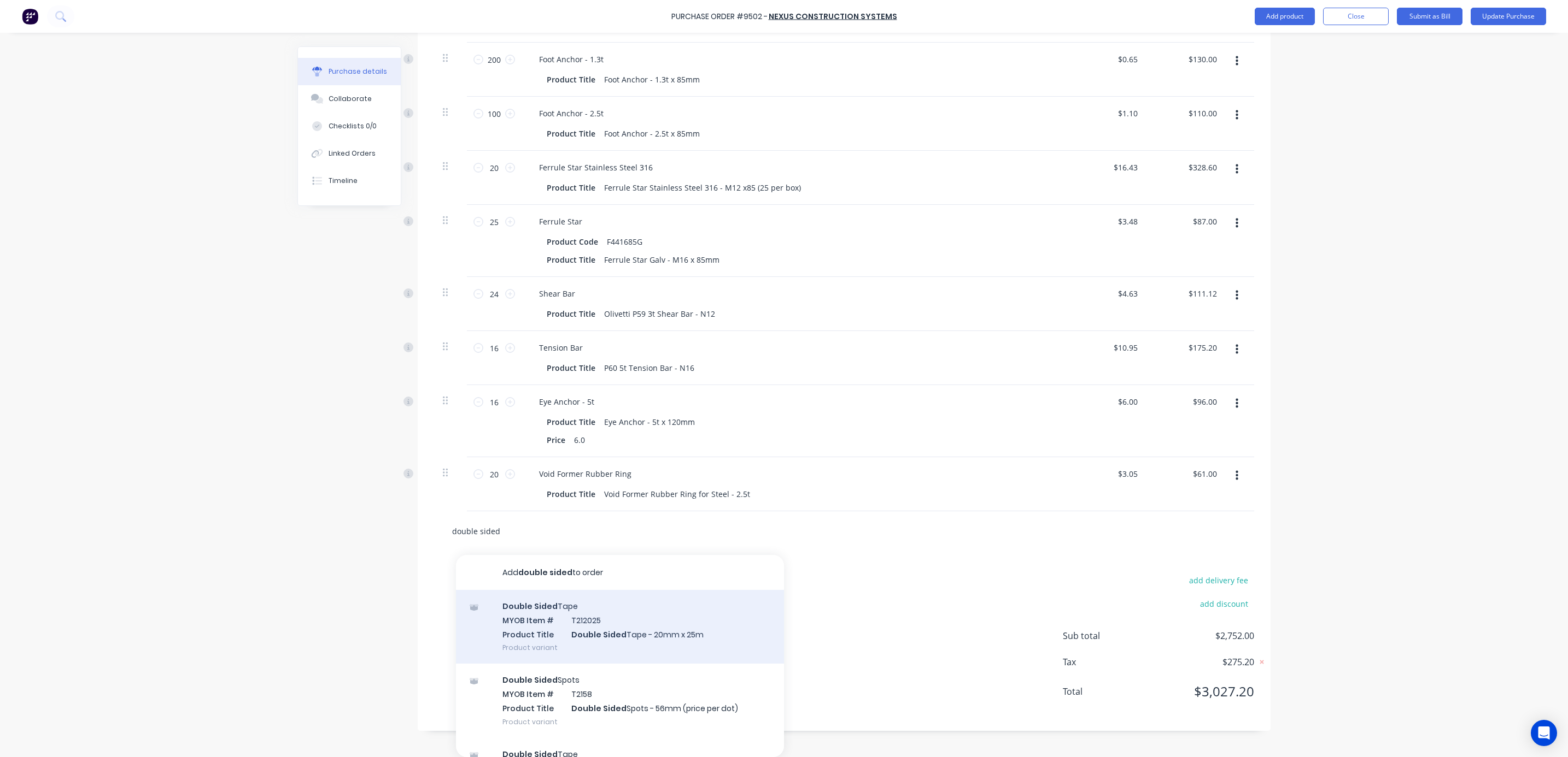
type input "double sided"
click at [607, 624] on div "Double Sided Tape MYOB Item # T212025 Product Title Double Sided Tape - 20mm x …" at bounding box center [620, 627] width 328 height 74
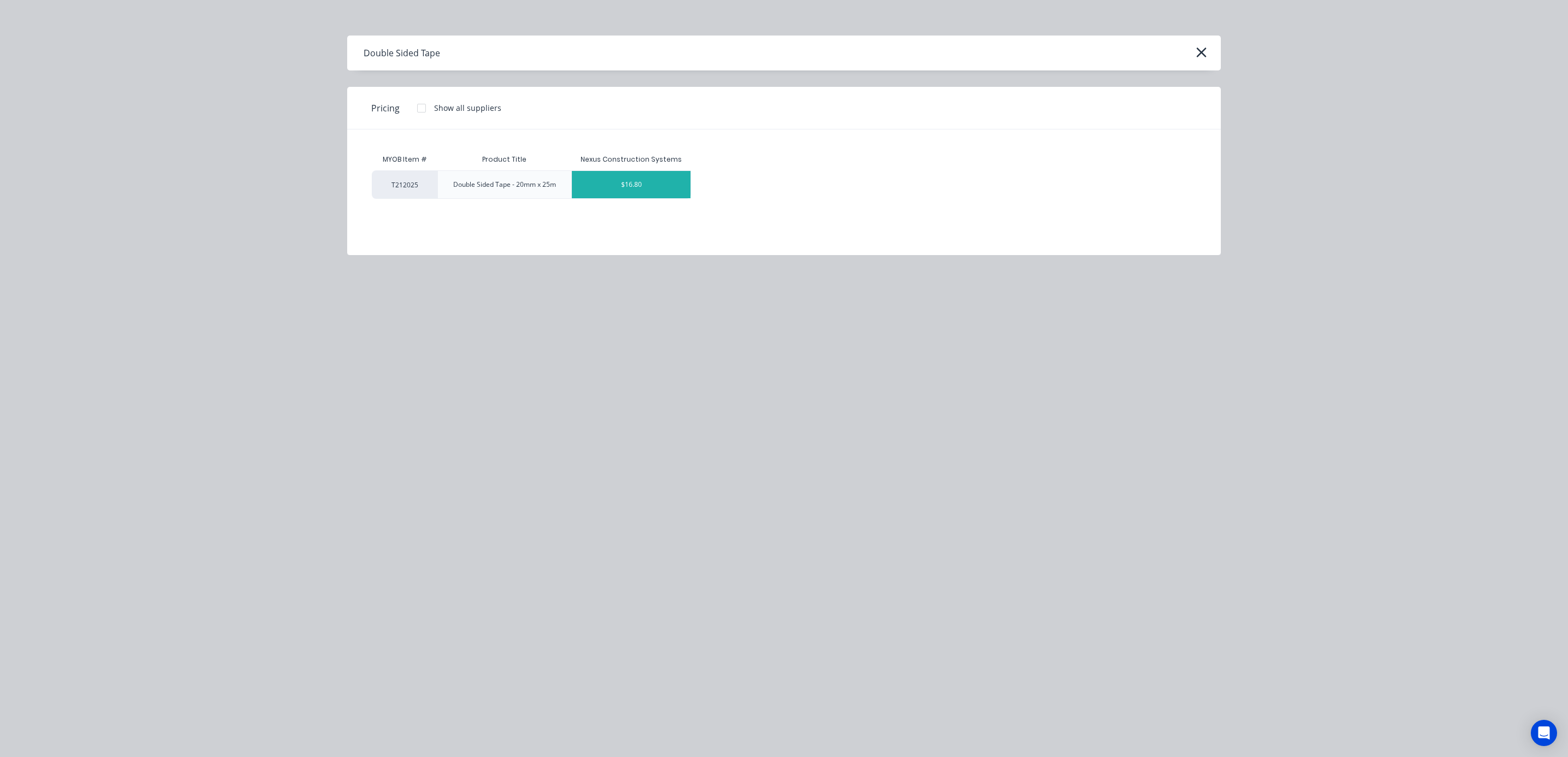
click at [633, 182] on div "$16.80" at bounding box center [630, 185] width 118 height 27
type textarea "x"
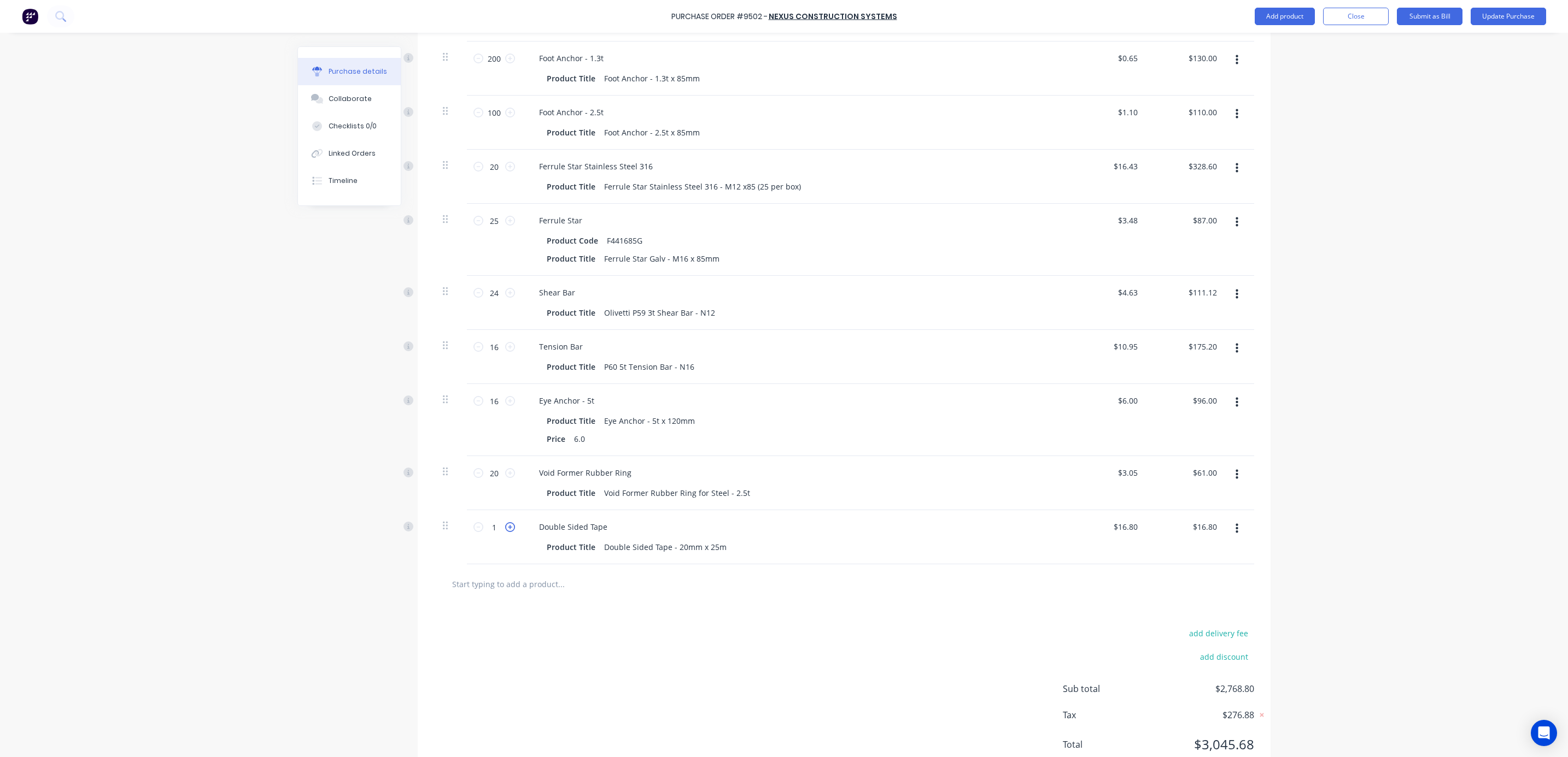
click at [509, 527] on icon at bounding box center [510, 528] width 10 height 10
type textarea "x"
type input "2"
type input "$33.60"
click at [509, 527] on icon at bounding box center [510, 528] width 10 height 10
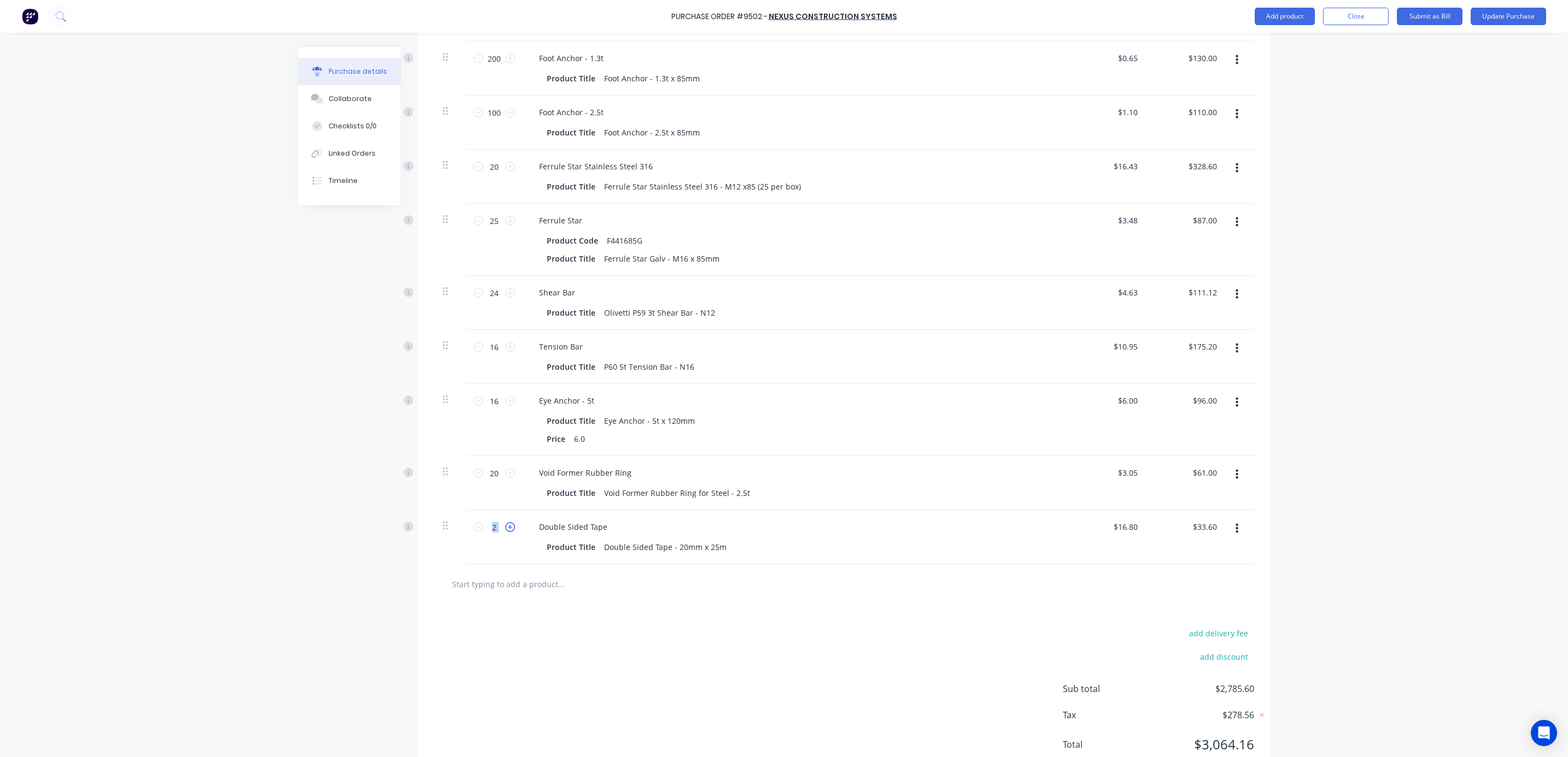
type textarea "x"
type input "3"
type input "$50.40"
click at [509, 527] on icon at bounding box center [510, 528] width 10 height 10
type textarea "x"
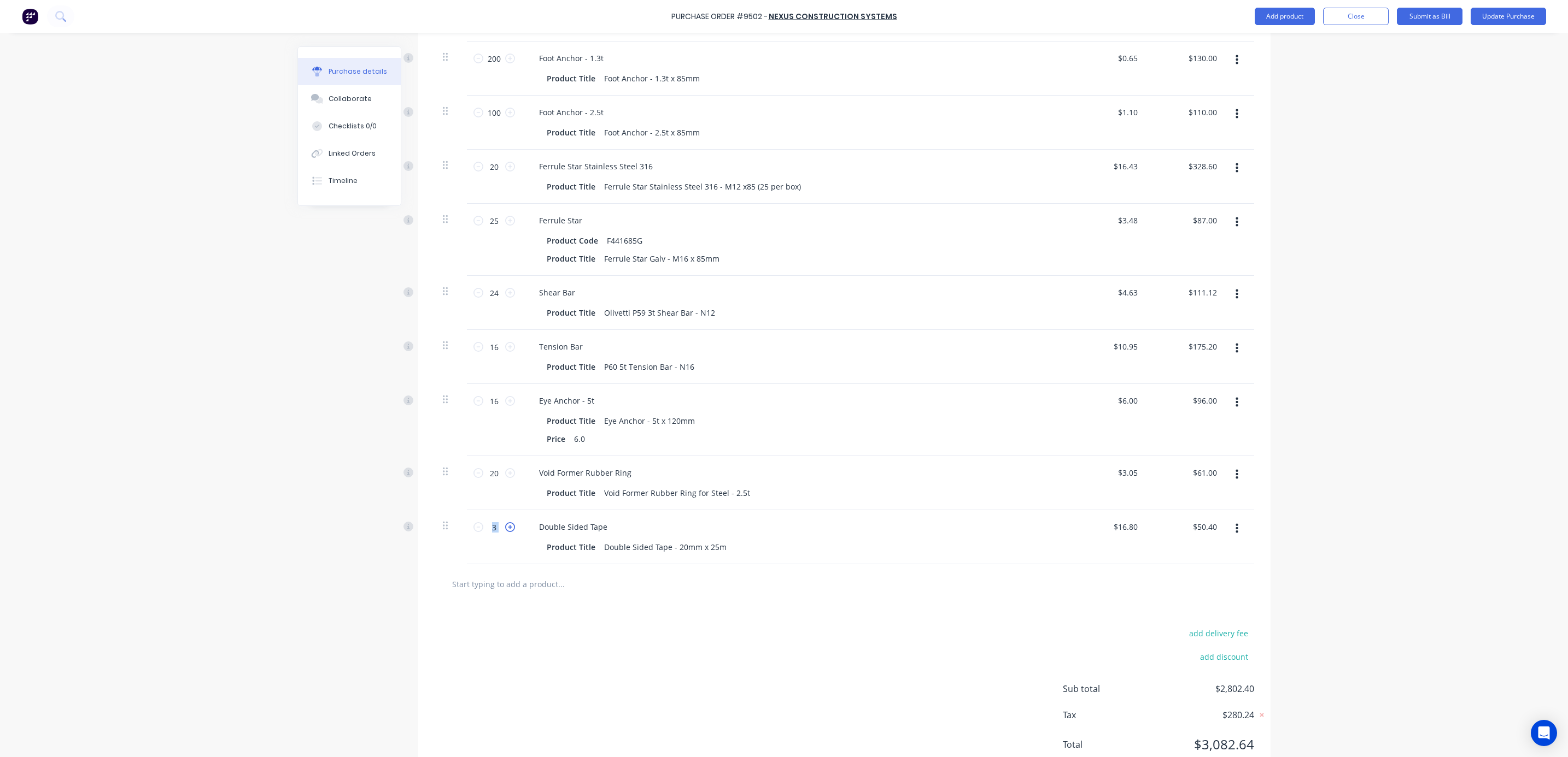
type input "4"
type input "$67.20"
click at [509, 527] on icon at bounding box center [510, 528] width 10 height 10
type textarea "x"
type input "5"
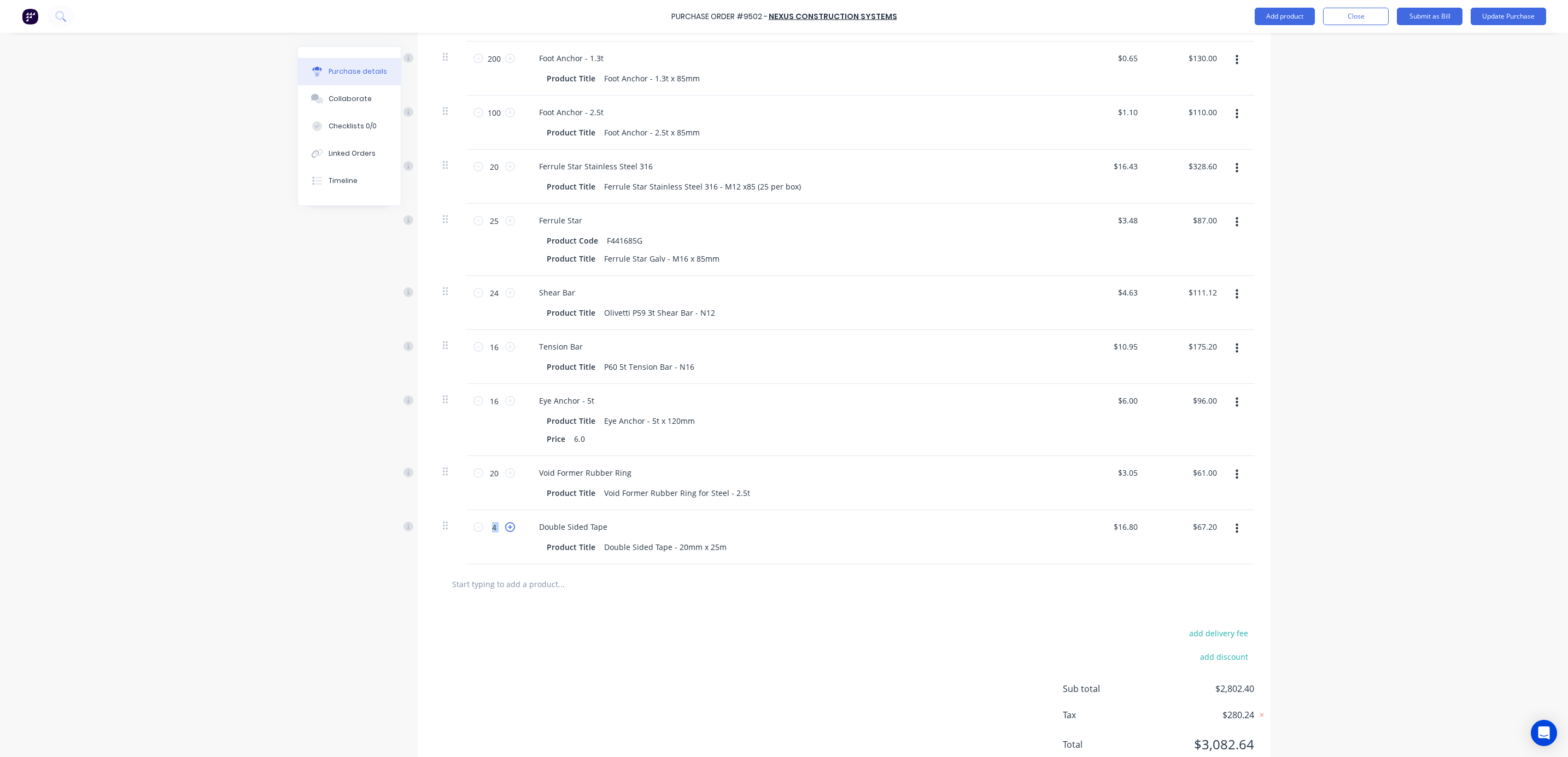
type input "$84.00"
click at [509, 527] on icon at bounding box center [510, 528] width 10 height 10
type textarea "x"
type input "6"
type input "$100.80"
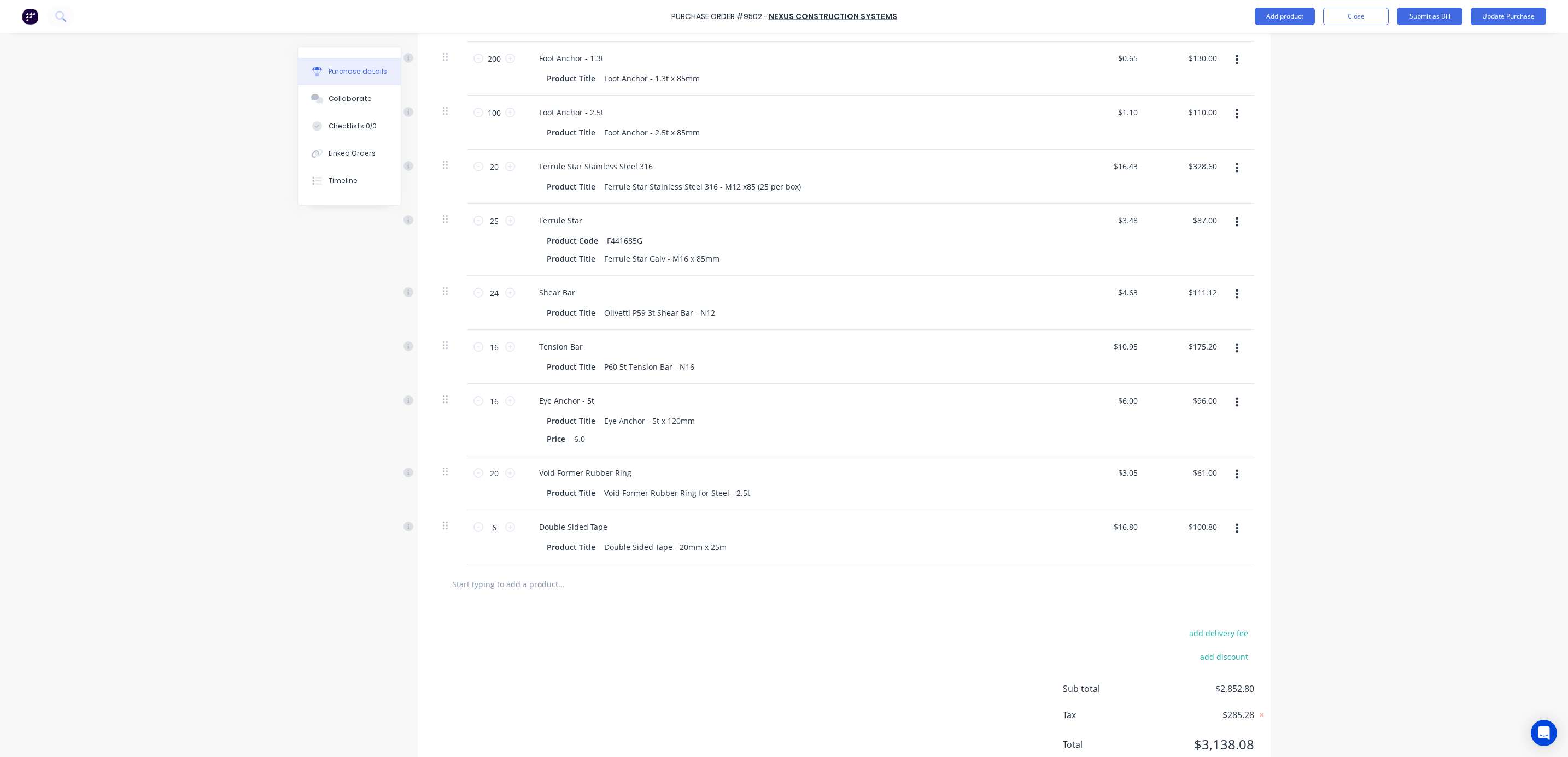
click at [689, 648] on div "add delivery fee add discount Sub total $2,852.80 Tax $285.28 Total $3,138.08" at bounding box center [844, 694] width 853 height 180
click at [501, 590] on input "text" at bounding box center [560, 584] width 219 height 22
type textarea "x"
type input "m"
type textarea "x"
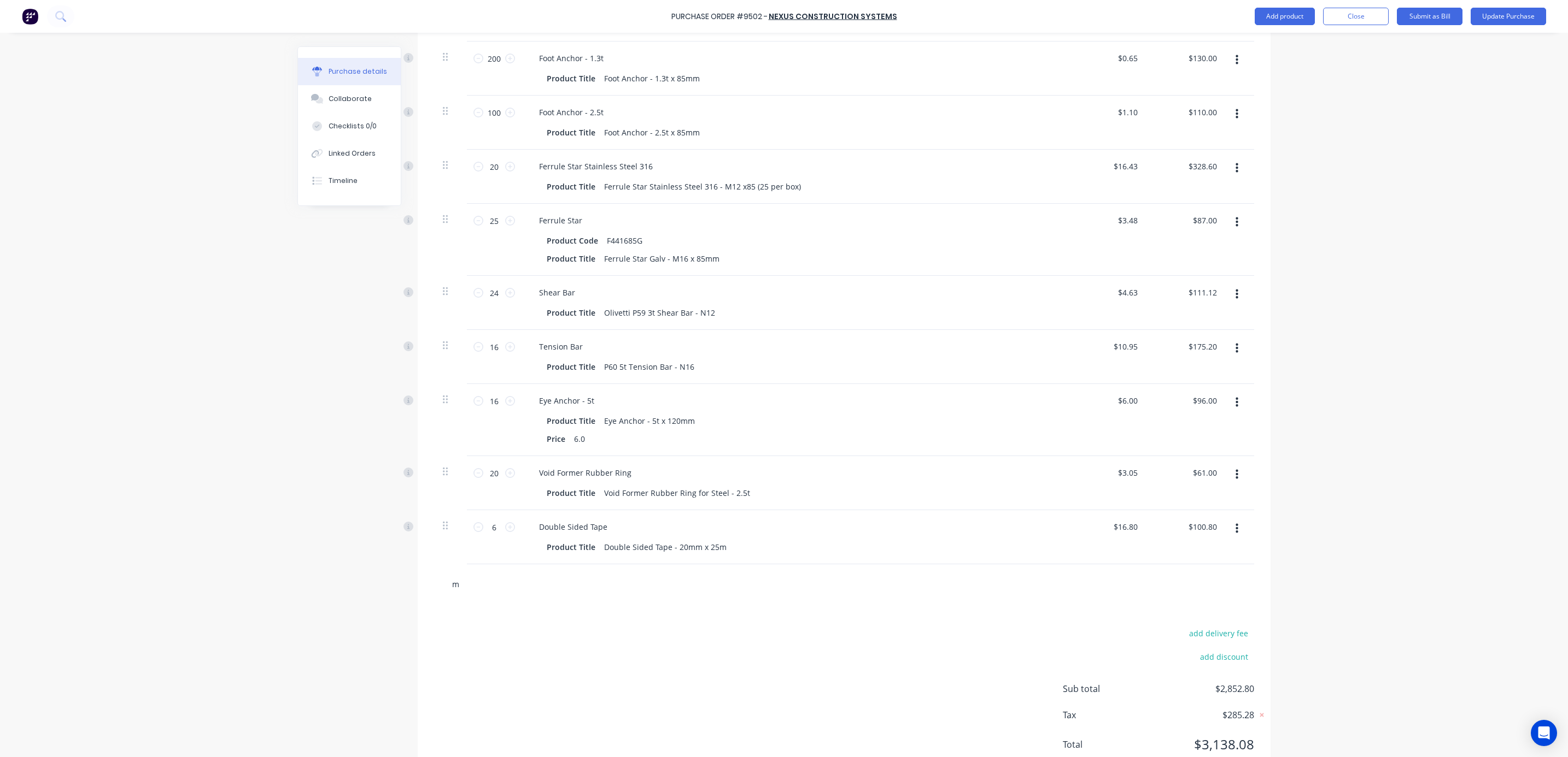
type input "m1"
type textarea "x"
type input "m10"
type textarea "x"
type input "m10"
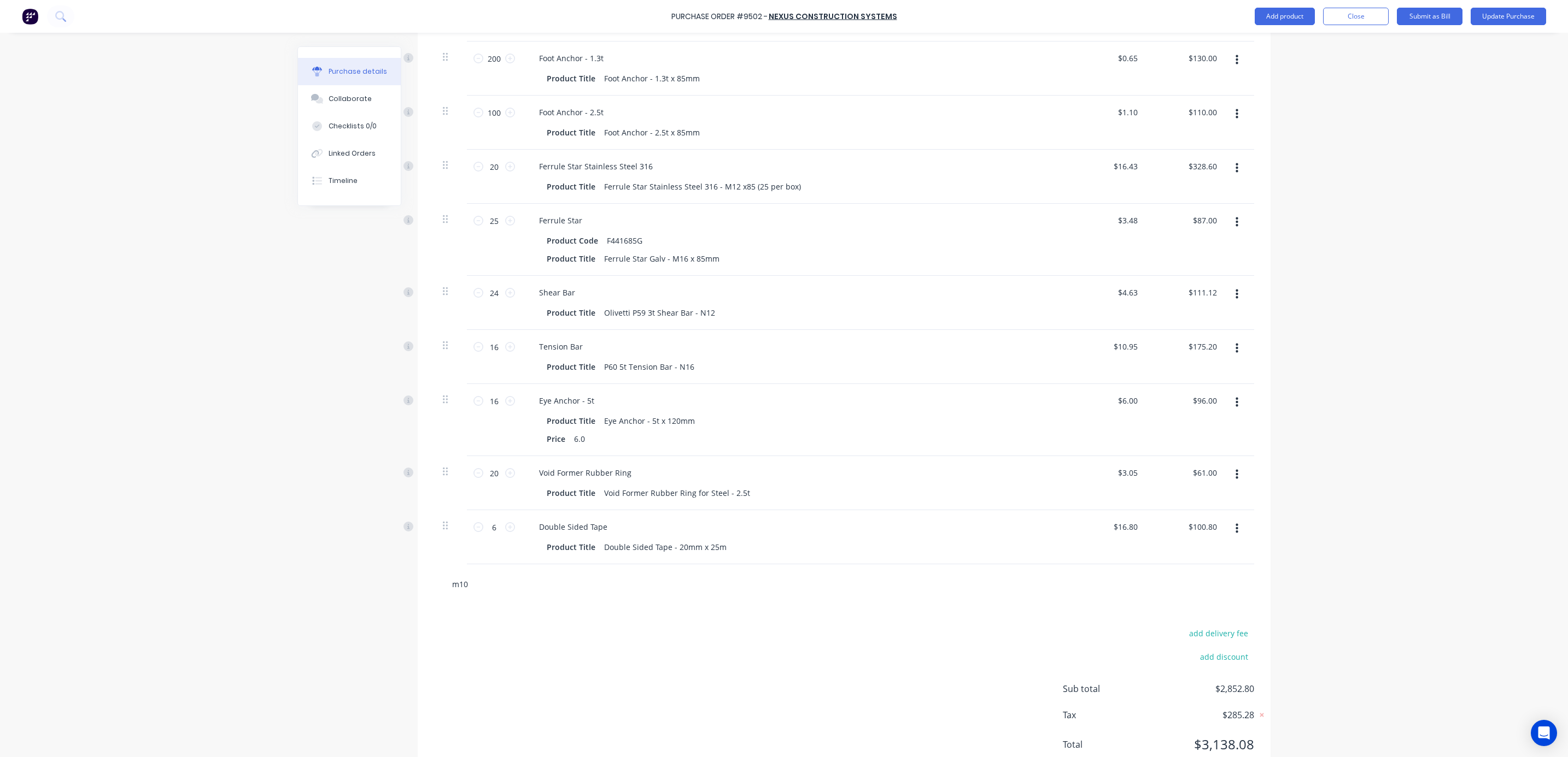
type textarea "x"
type input "m10 c"
type textarea "x"
type input "m10 ca"
type textarea "x"
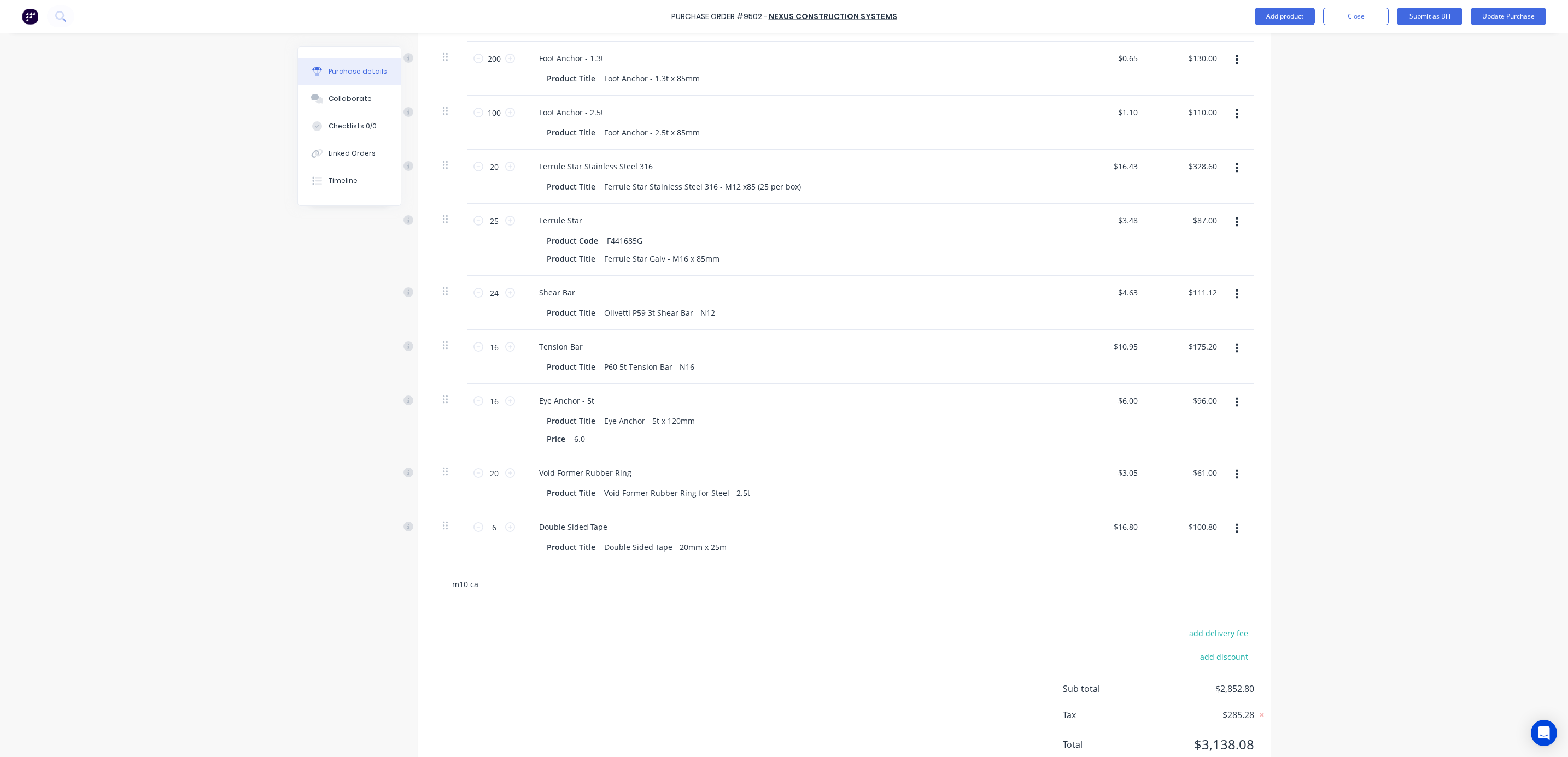
type input "m10 cap"
type textarea "x"
type input "m10 caps"
click at [459, 584] on input "m10 caps" at bounding box center [560, 584] width 219 height 22
type textarea "x"
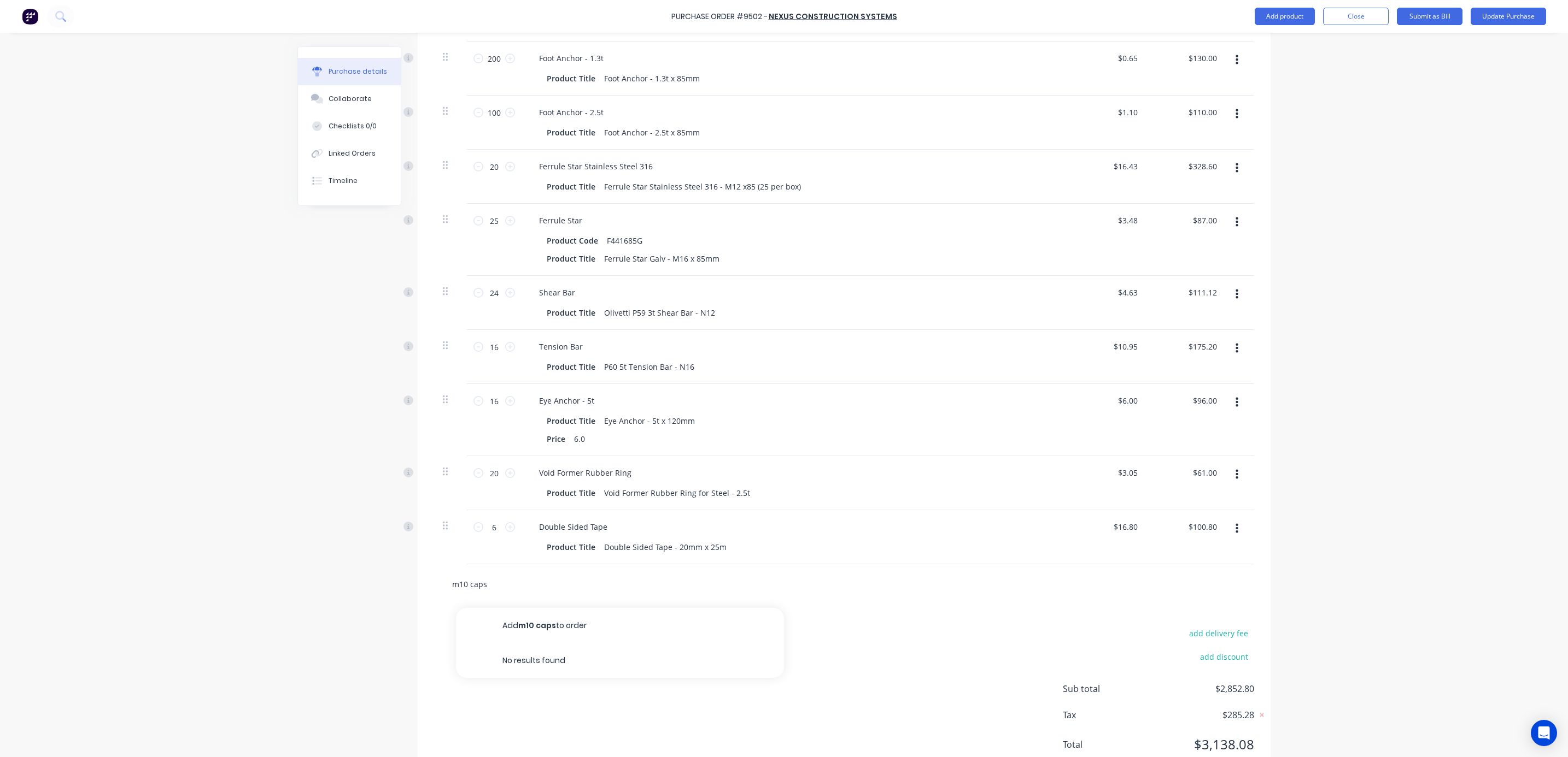
type input "m12 caps"
type textarea "x"
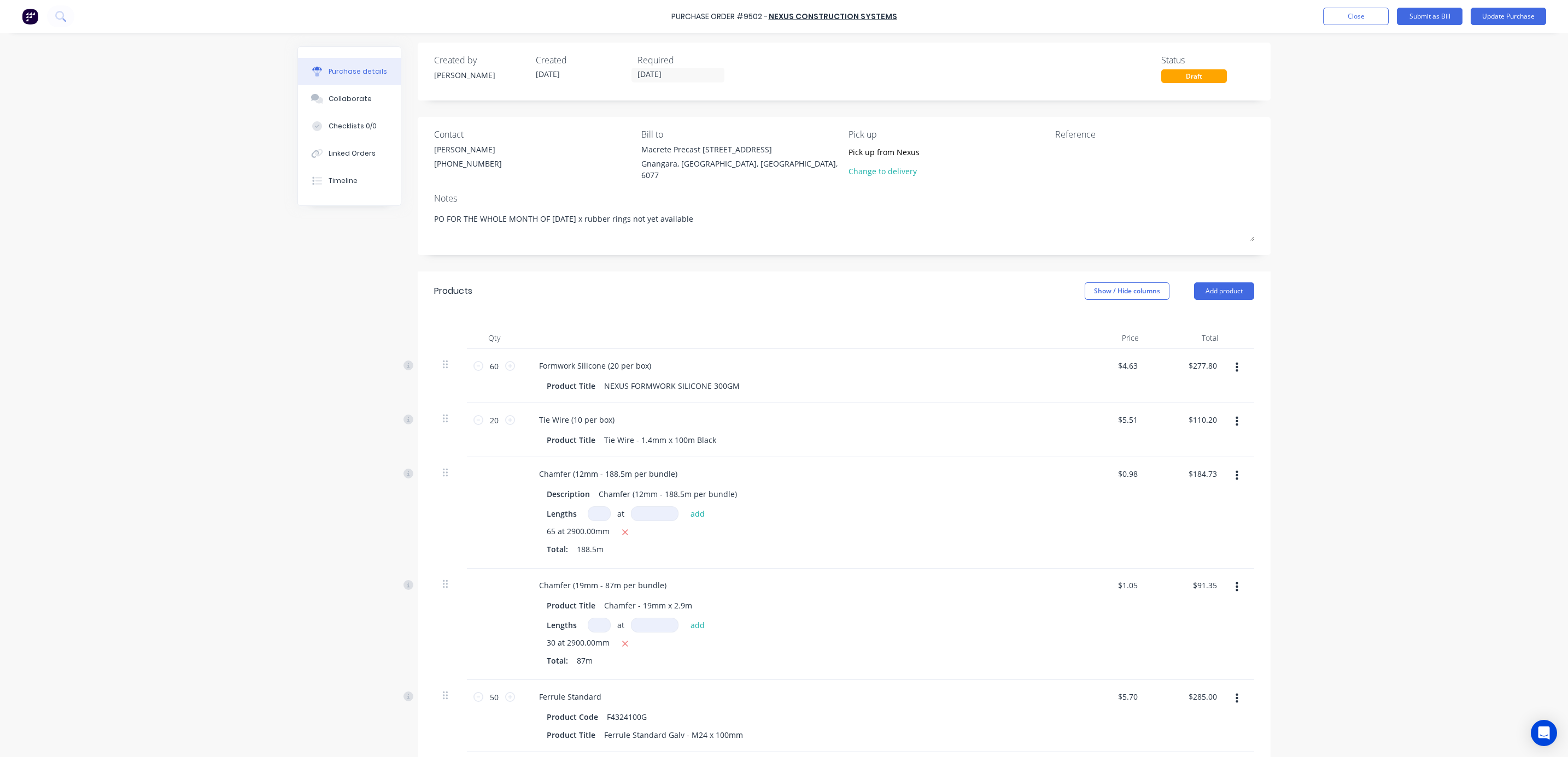
scroll to position [0, 0]
click at [1215, 298] on button "Add product" at bounding box center [1224, 295] width 60 height 17
click at [1194, 325] on div "Product catalogue" at bounding box center [1201, 323] width 84 height 16
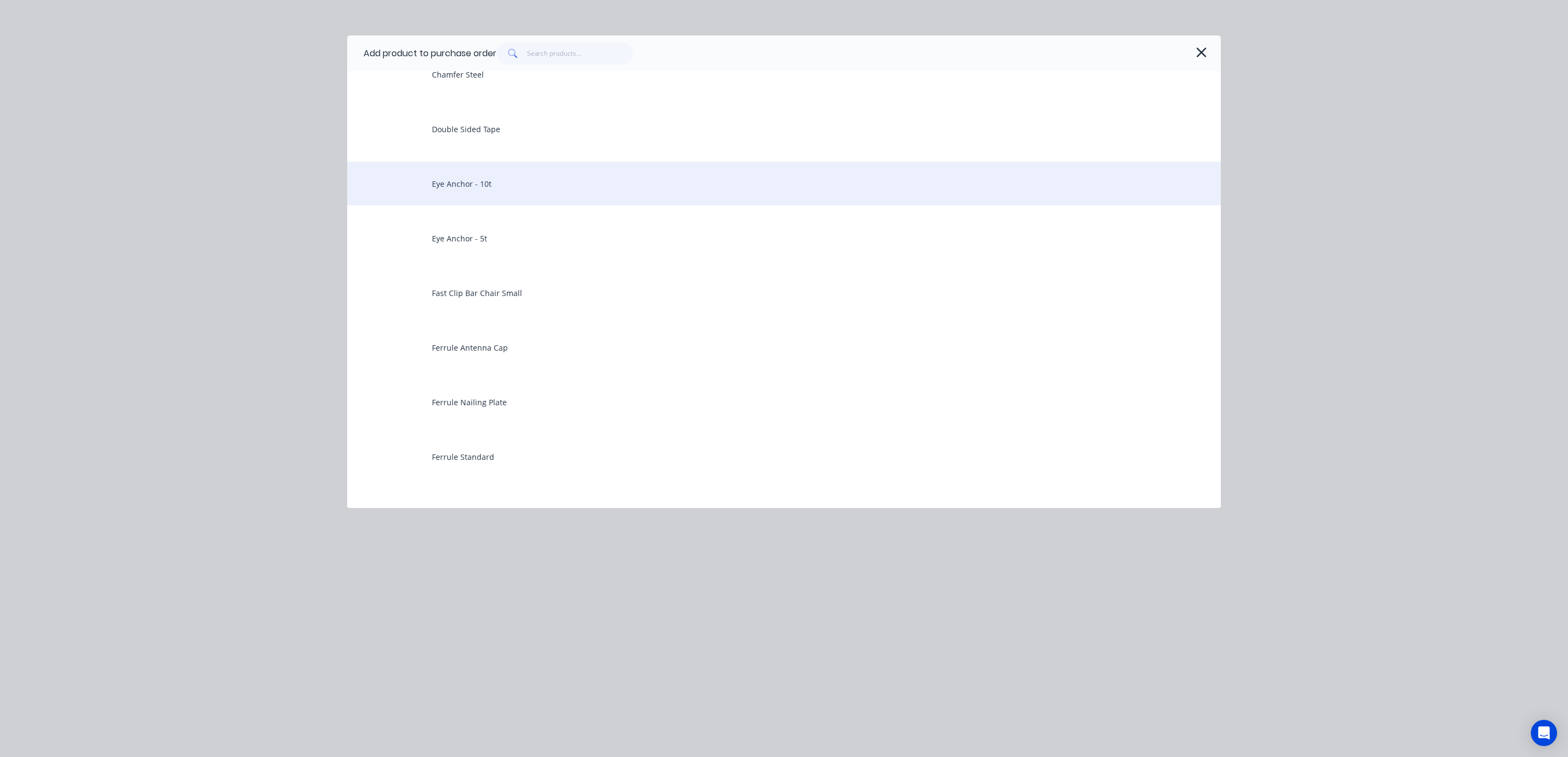
scroll to position [246, 0]
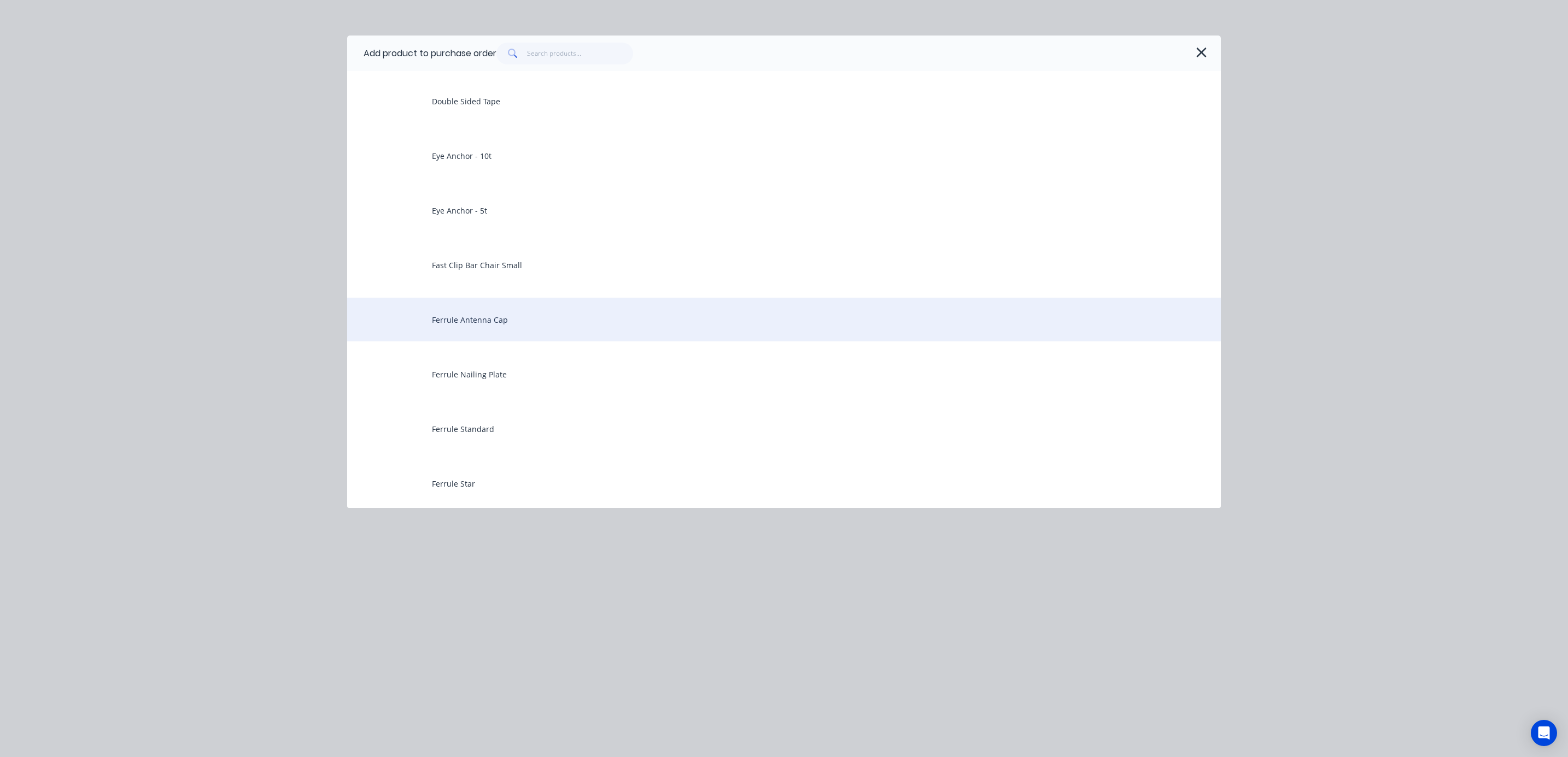
click at [505, 318] on div "Ferrule Antenna Cap" at bounding box center [784, 319] width 874 height 44
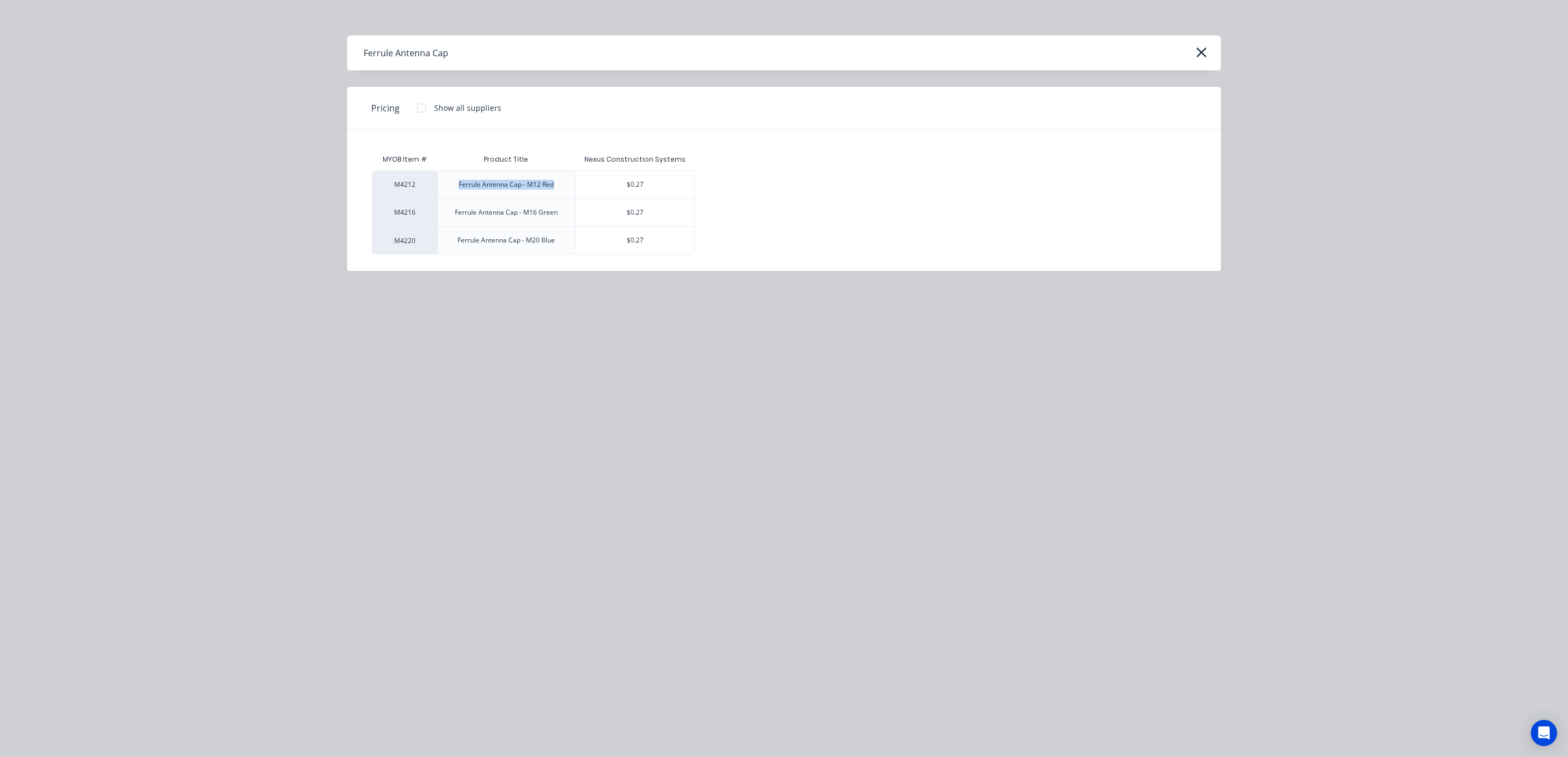
drag, startPoint x: 532, startPoint y: 187, endPoint x: 435, endPoint y: 189, distance: 97.0
click at [435, 189] on div "M4212 Ferrule Antenna Cap - M12 Red $0.27" at bounding box center [533, 184] width 323 height 28
copy div "Ferrule Antenna Cap - M12 Red"
click at [638, 187] on div "$0.27" at bounding box center [634, 185] width 118 height 27
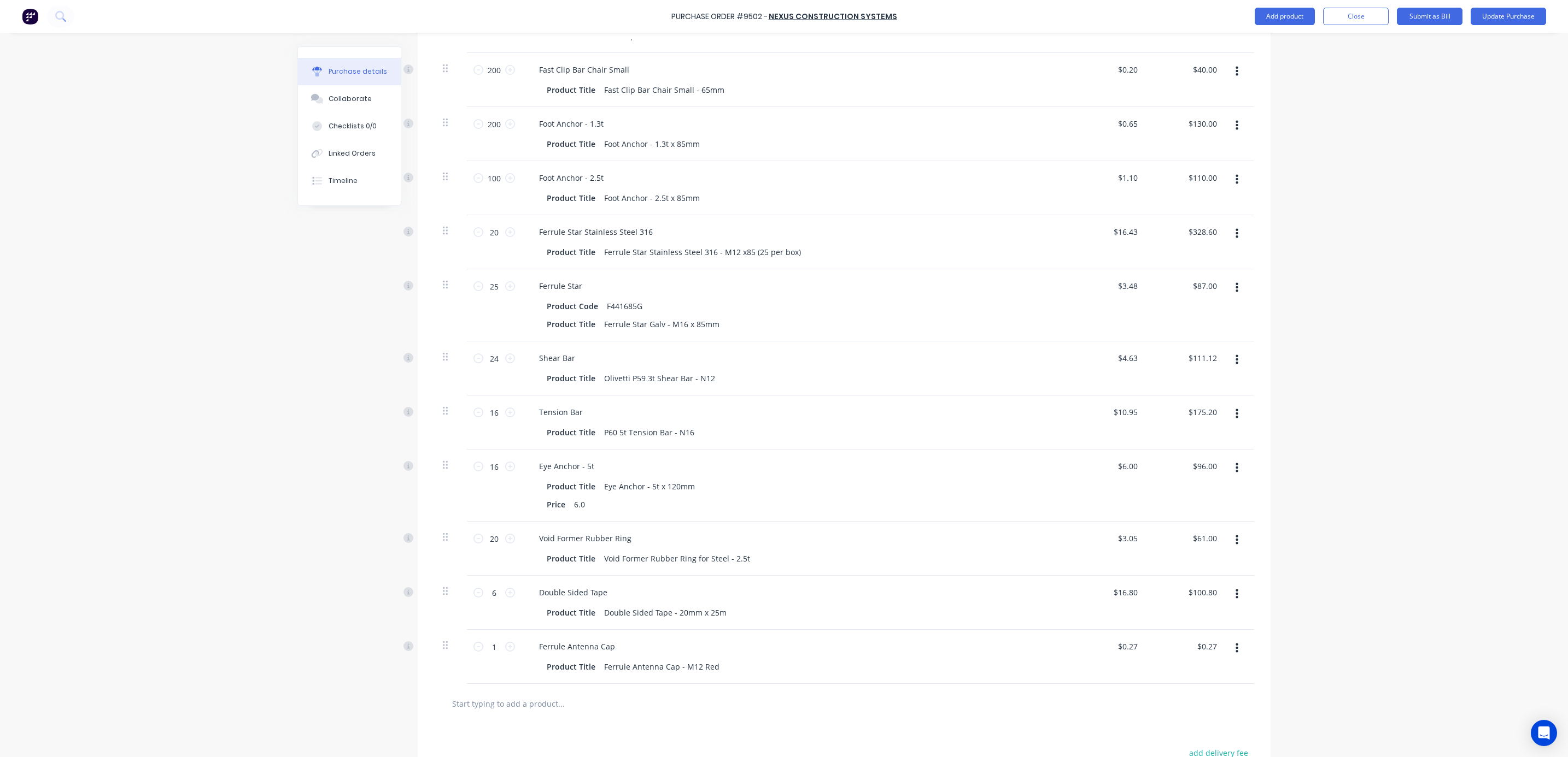
scroll to position [1098, 0]
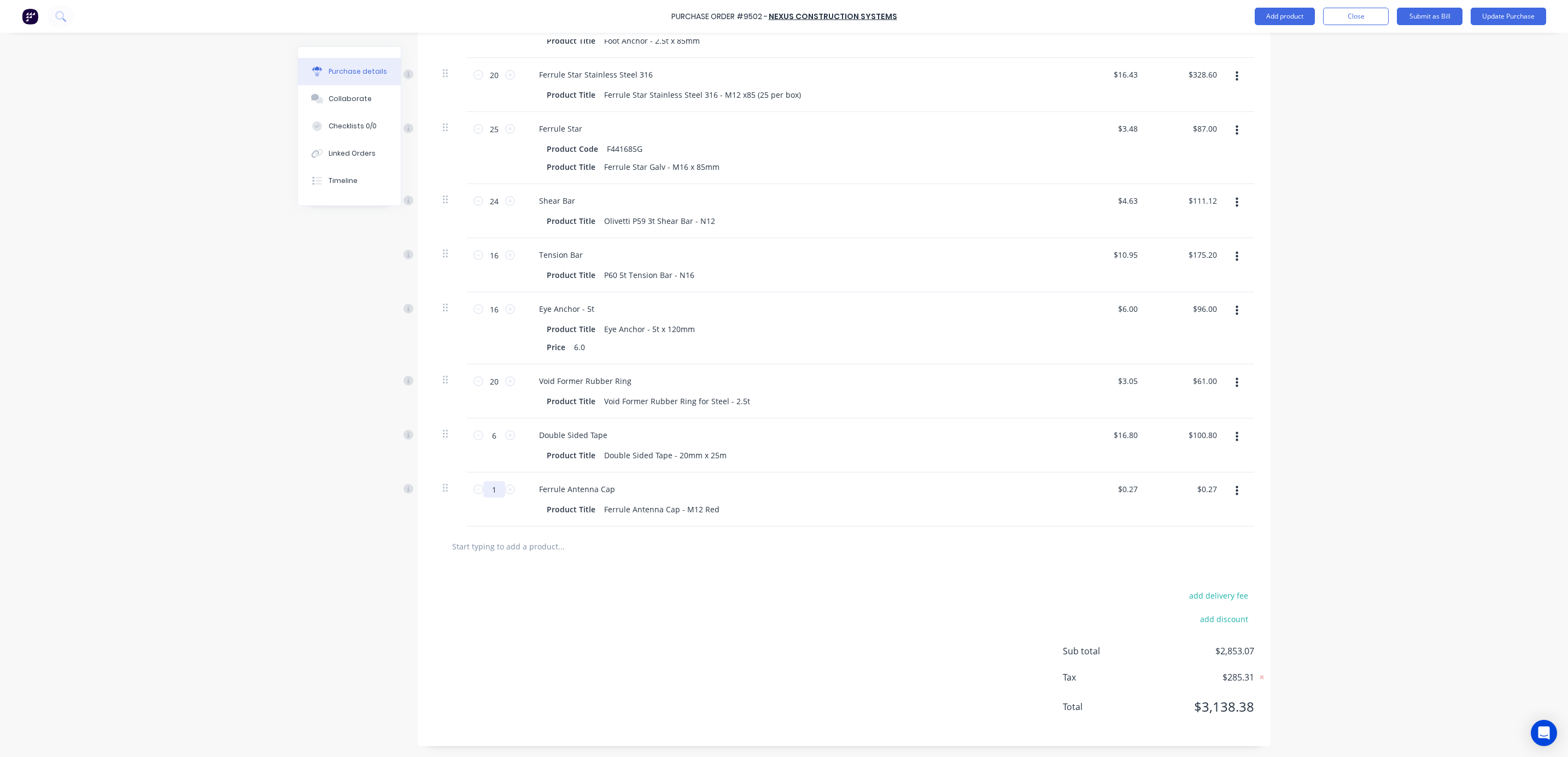
click at [491, 485] on input "1" at bounding box center [494, 489] width 22 height 16
type textarea "x"
type input "10"
type input "$2.70"
type textarea "x"
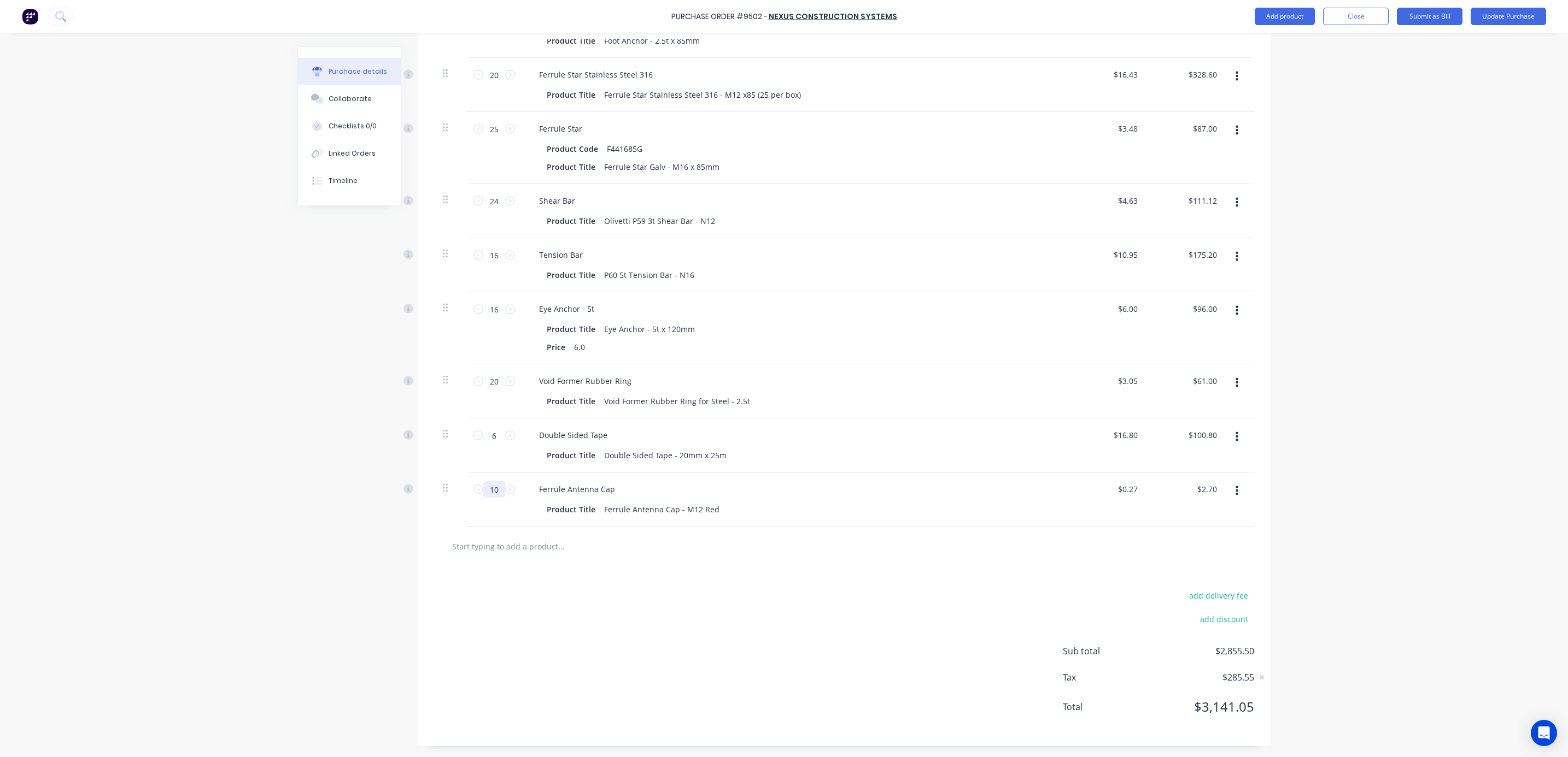
type input "100"
type input "$27.00"
type textarea "x"
type input "100"
click at [1501, 15] on button "Update Purchase" at bounding box center [1508, 16] width 75 height 17
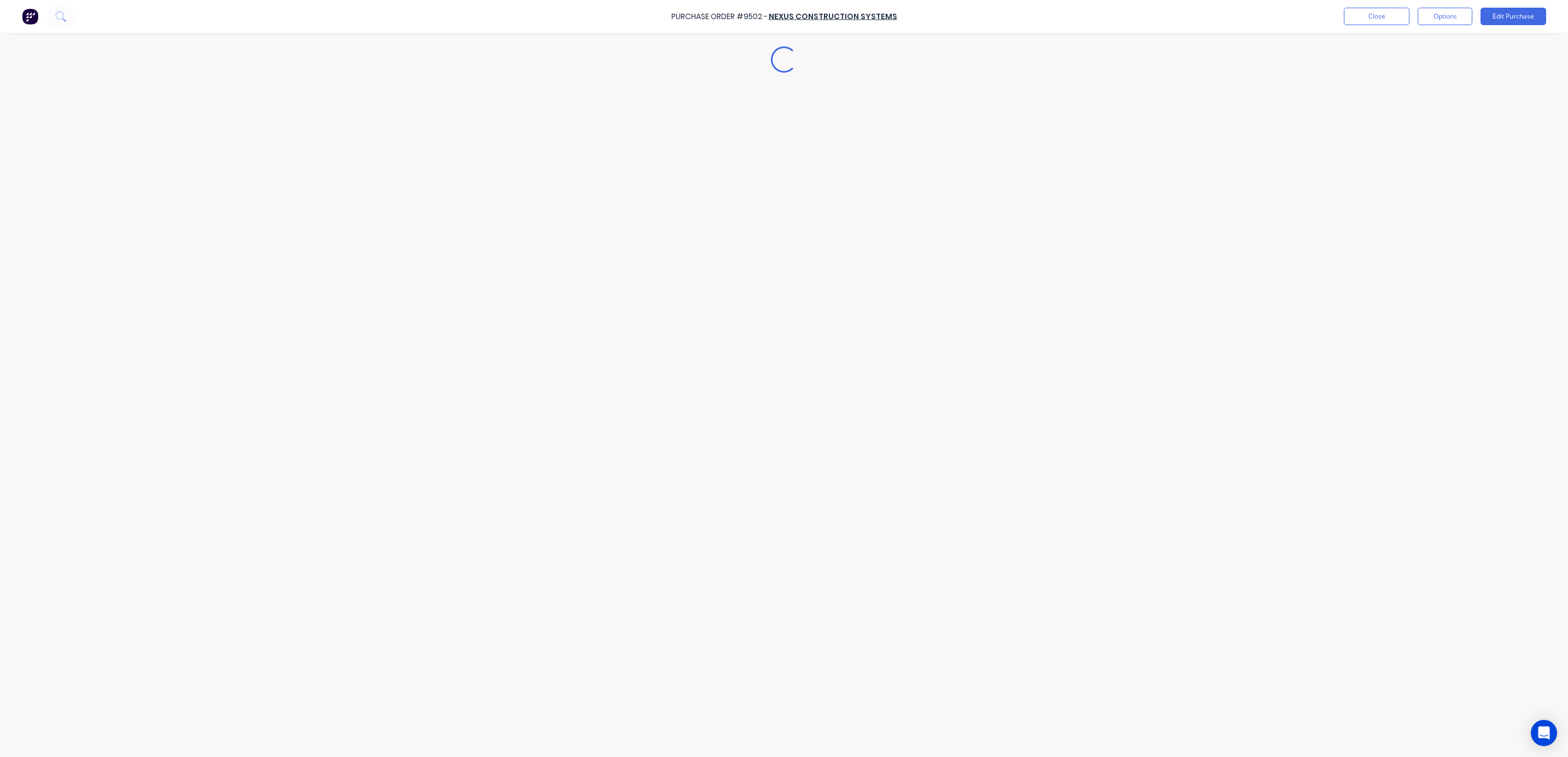
type textarea "x"
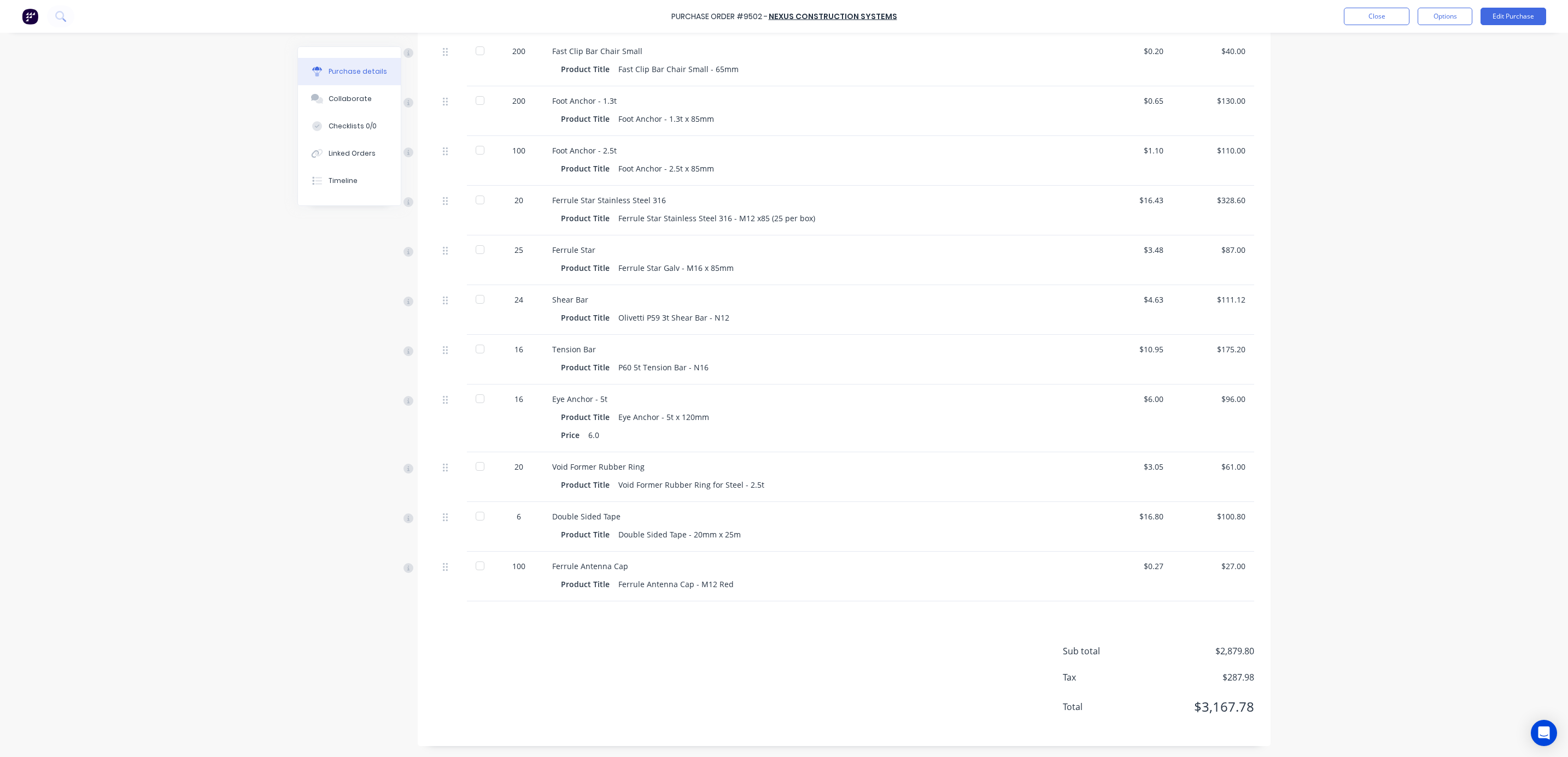
scroll to position [0, 0]
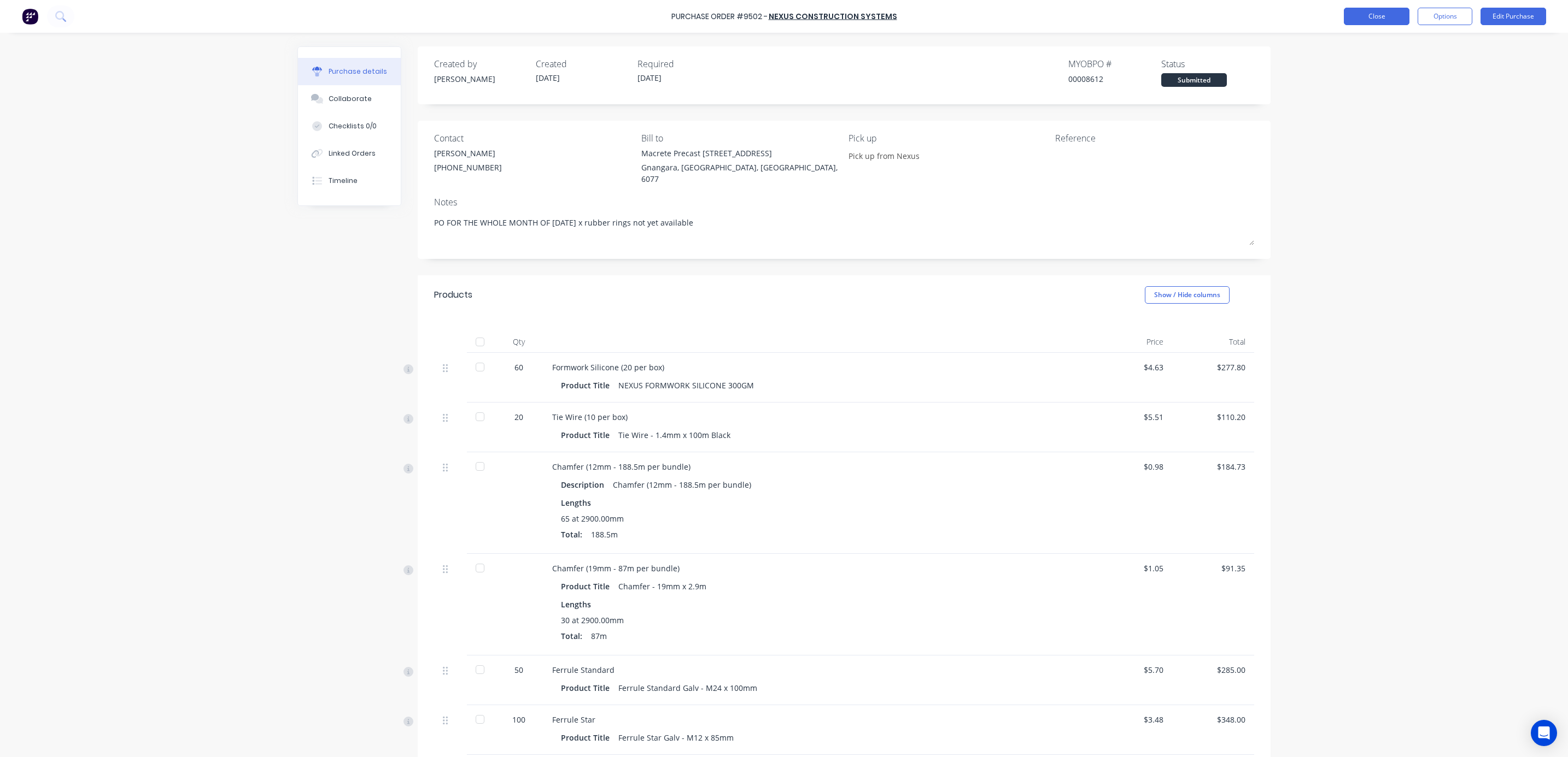
click at [1382, 16] on button "Close" at bounding box center [1376, 16] width 65 height 17
